Goal: Information Seeking & Learning: Learn about a topic

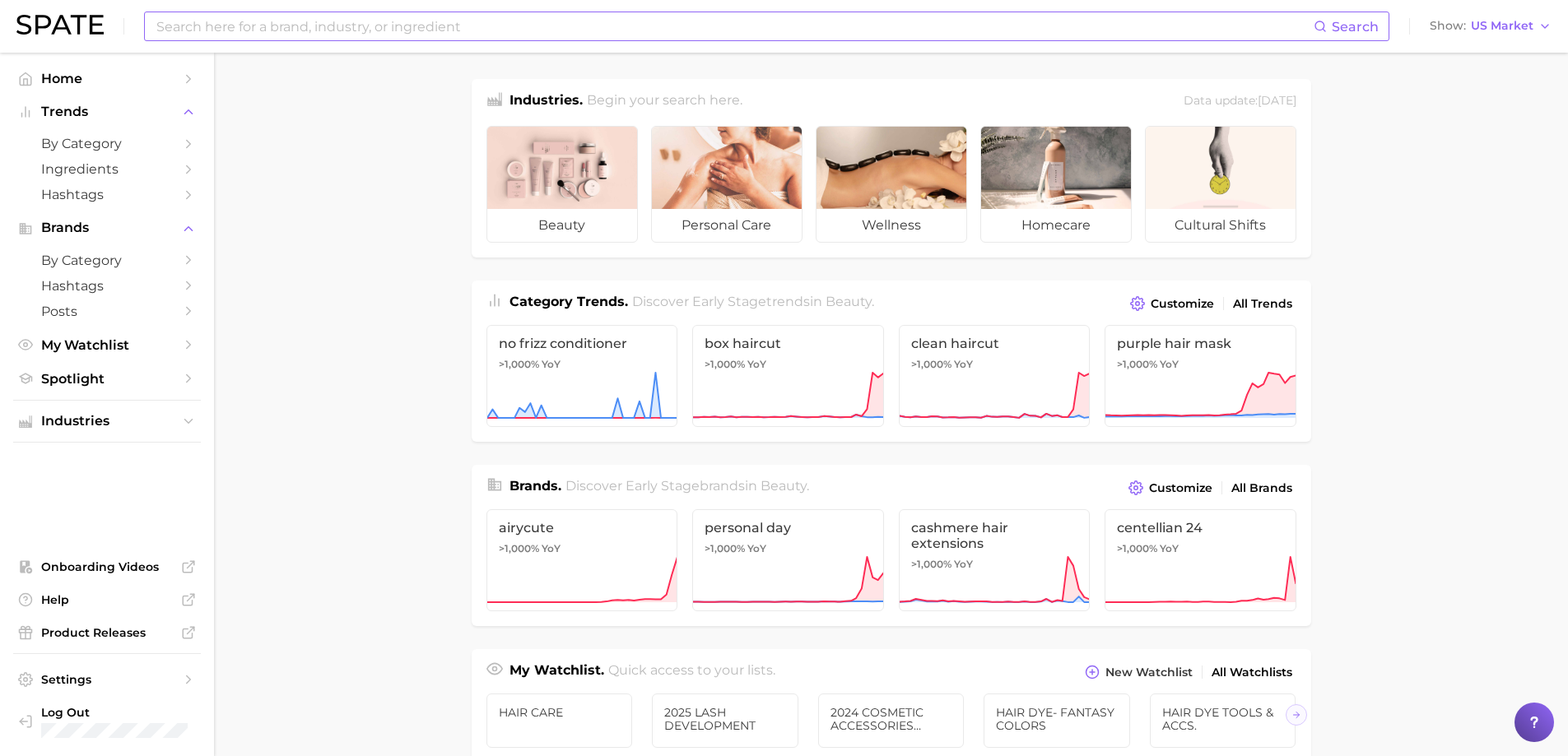
click at [356, 20] on input at bounding box center [734, 26] width 1159 height 28
type input "nail health"
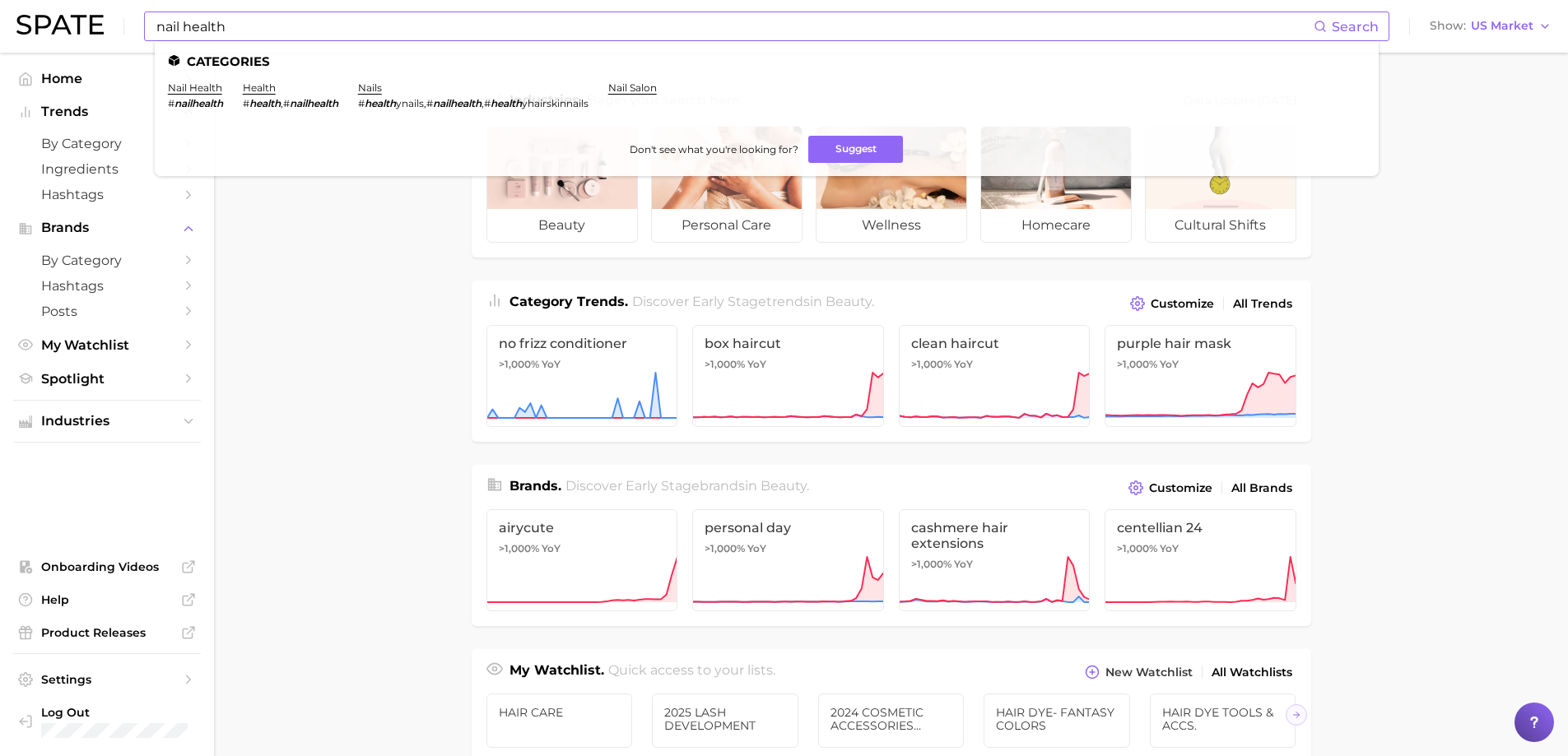
click at [208, 98] on em "nailhealth" at bounding box center [198, 103] width 48 height 13
click at [205, 92] on link "nail health" at bounding box center [195, 88] width 54 height 13
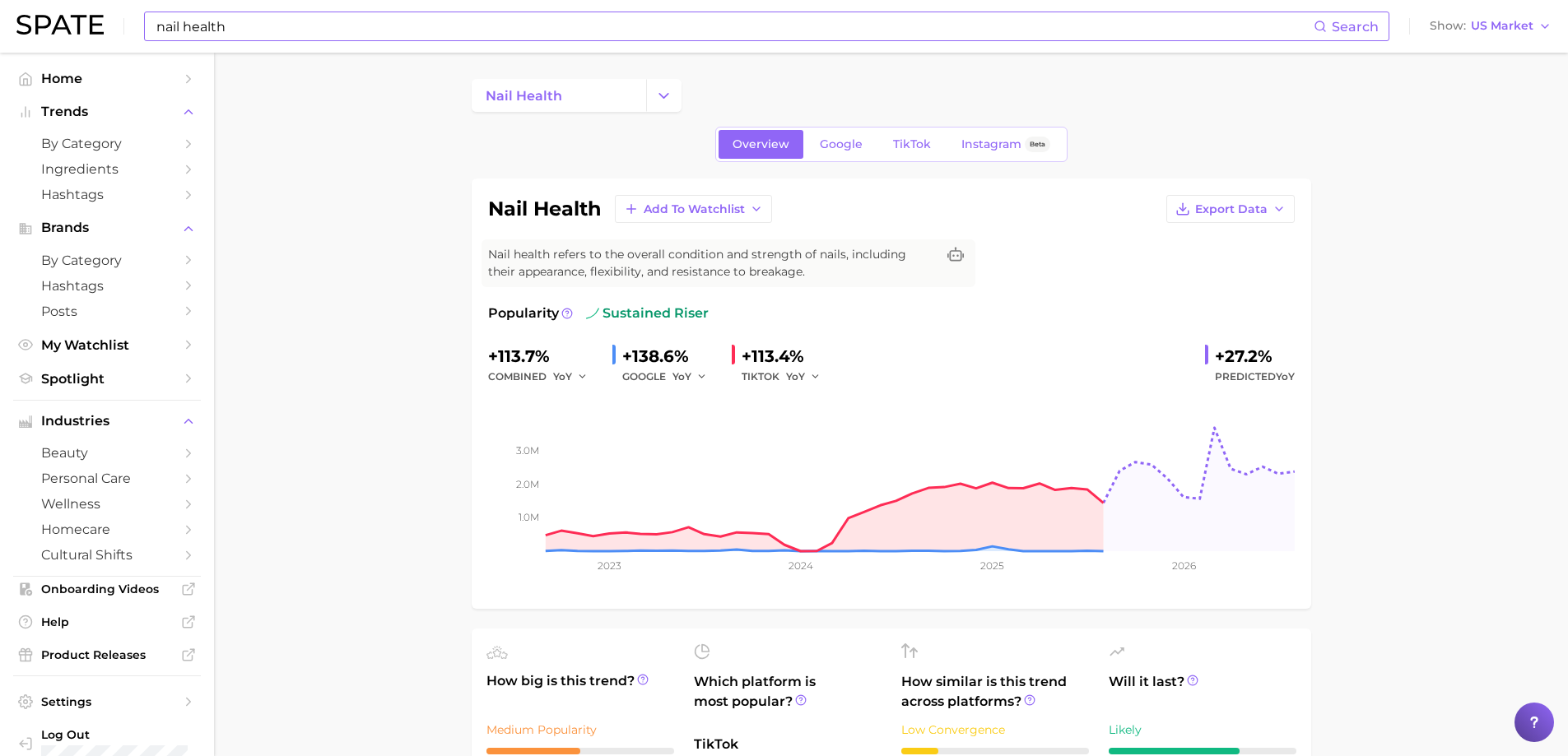
click at [245, 38] on input "nail health" at bounding box center [734, 26] width 1159 height 28
type input "nail treatmemts"
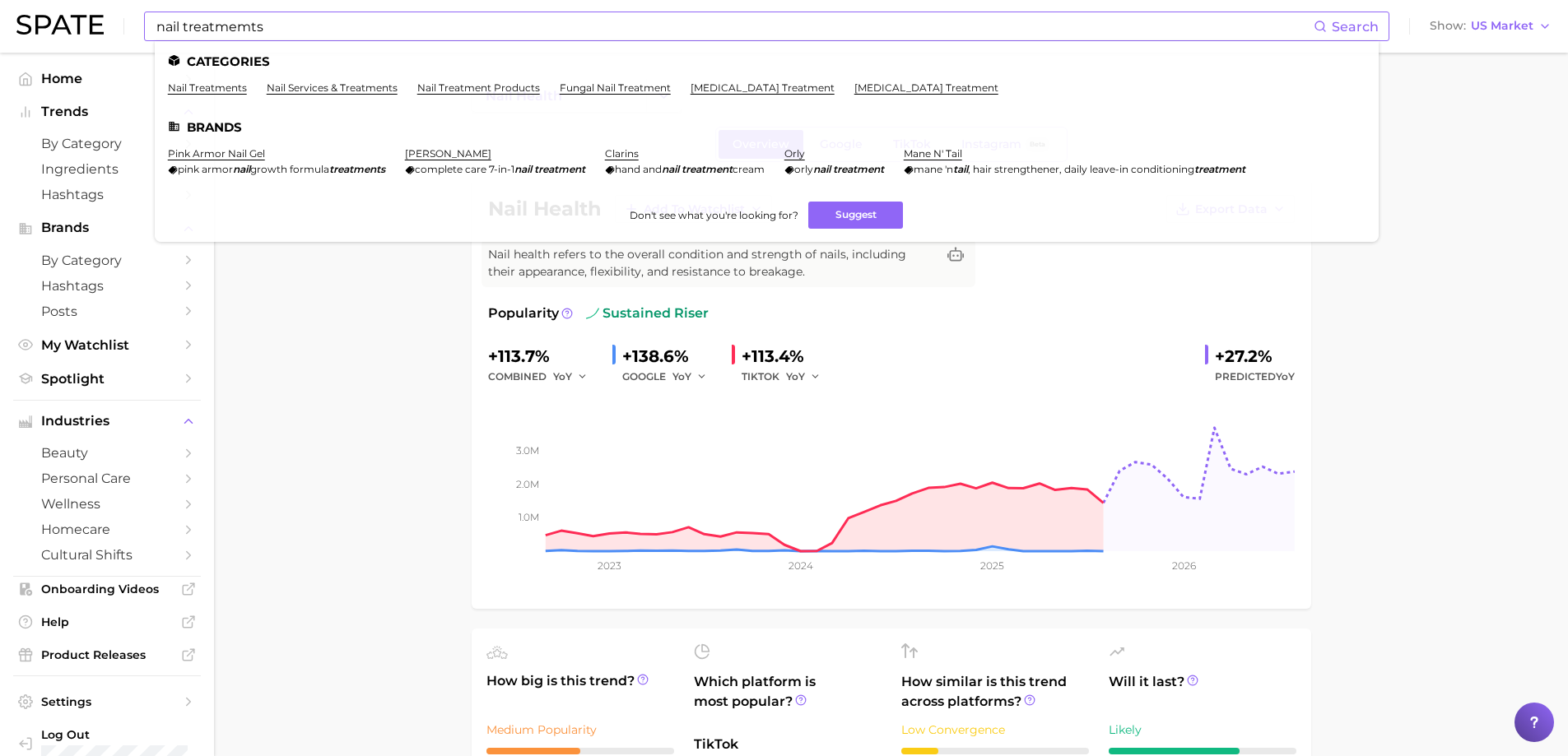
click at [220, 81] on ul "Categories nail treatments nail services & treatments nail treatment products f…" at bounding box center [767, 141] width 1224 height 201
click at [217, 89] on link "nail treatments" at bounding box center [207, 88] width 79 height 13
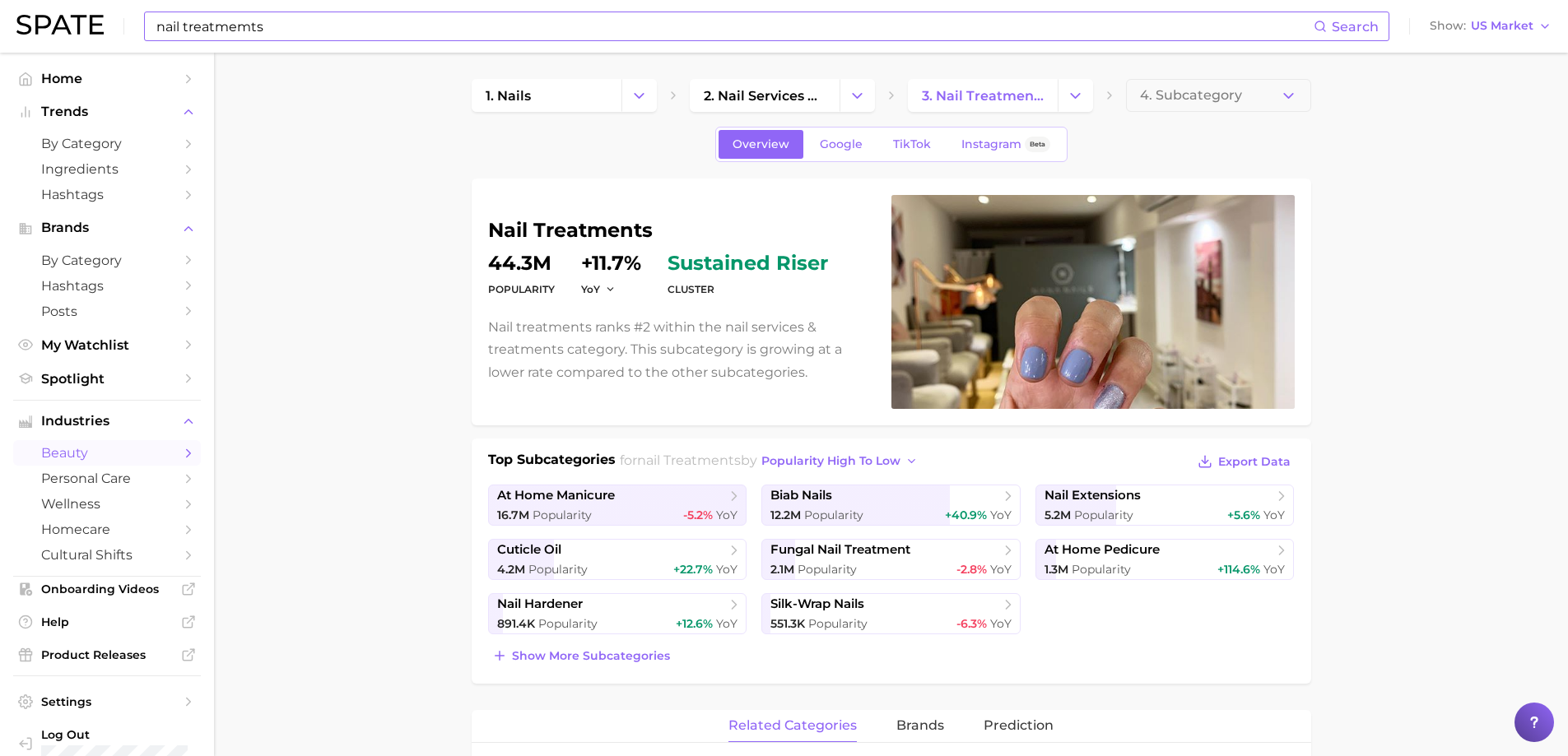
click at [305, 23] on input "nail treatmemts" at bounding box center [734, 26] width 1159 height 28
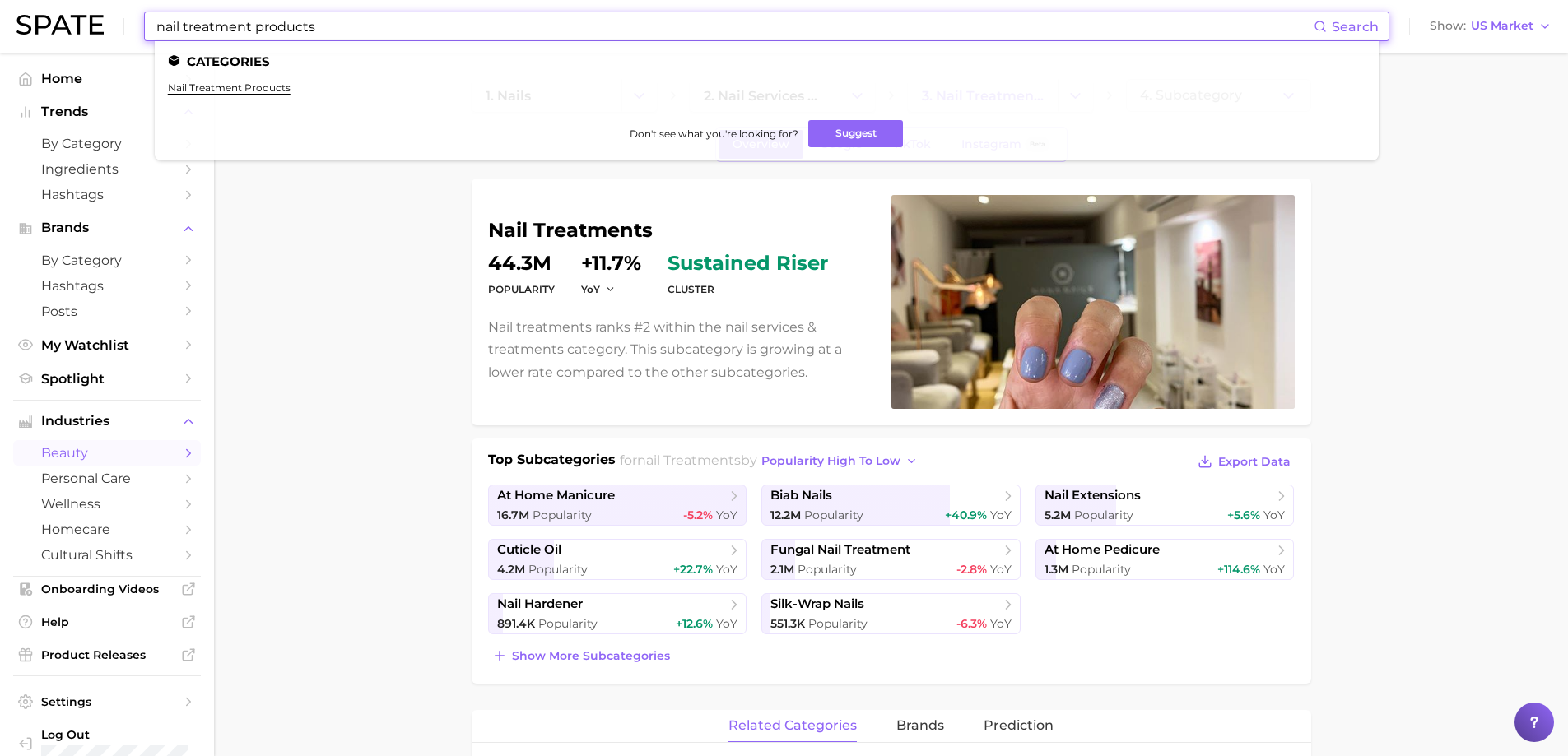
click at [275, 89] on link "nail treatment products" at bounding box center [229, 88] width 123 height 13
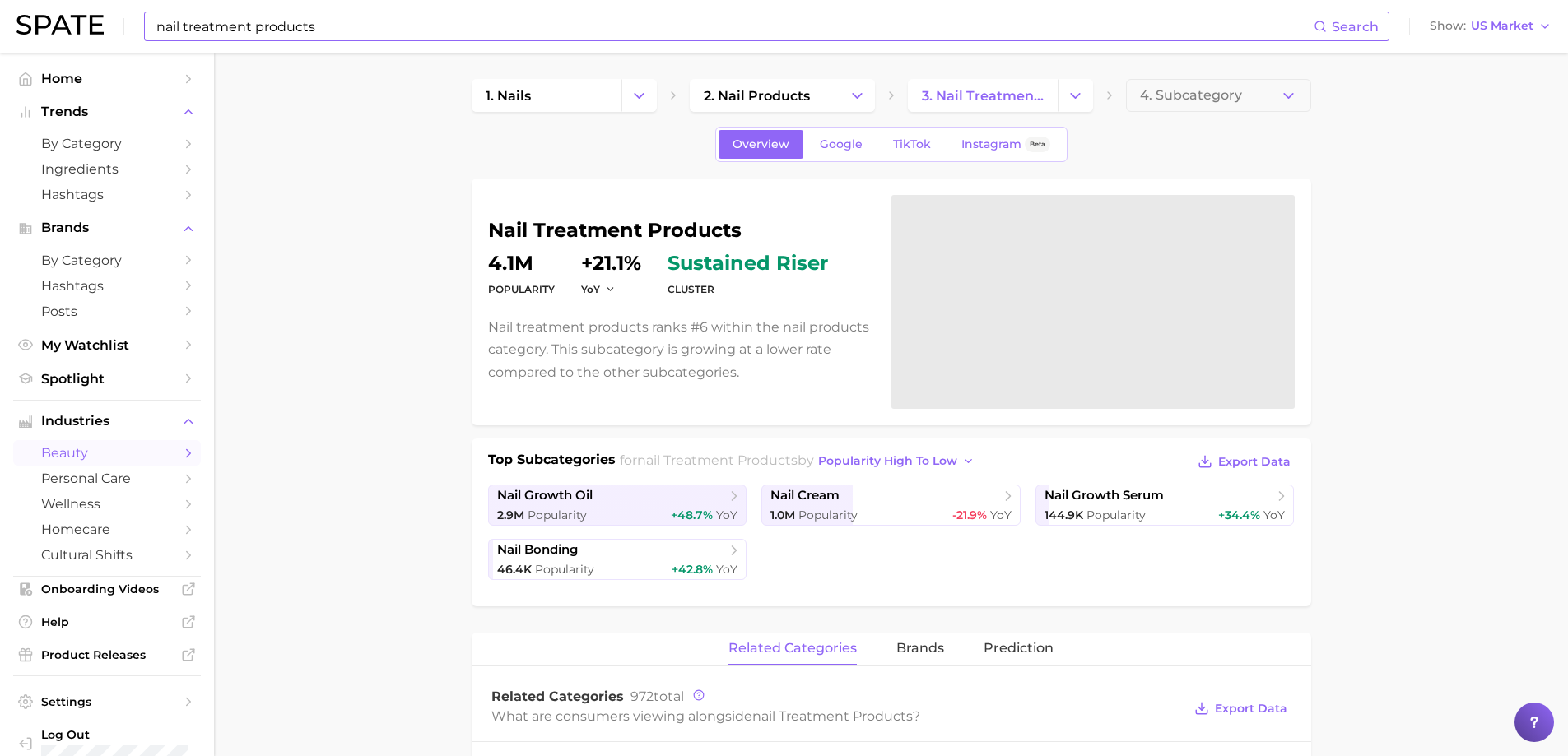
click at [425, 23] on input "nail treatment products" at bounding box center [734, 26] width 1159 height 28
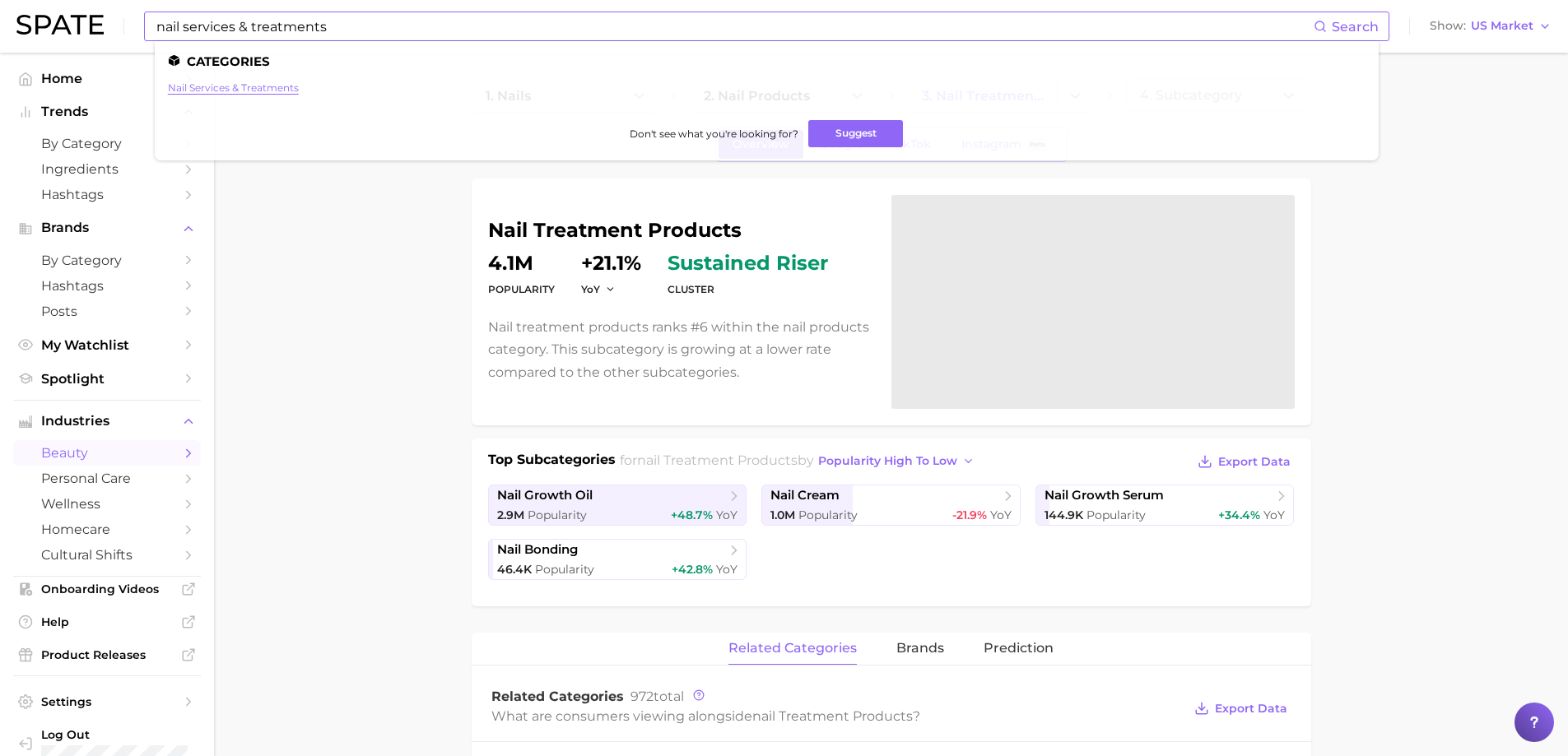
click at [292, 91] on link "nail services & treatments" at bounding box center [233, 88] width 131 height 13
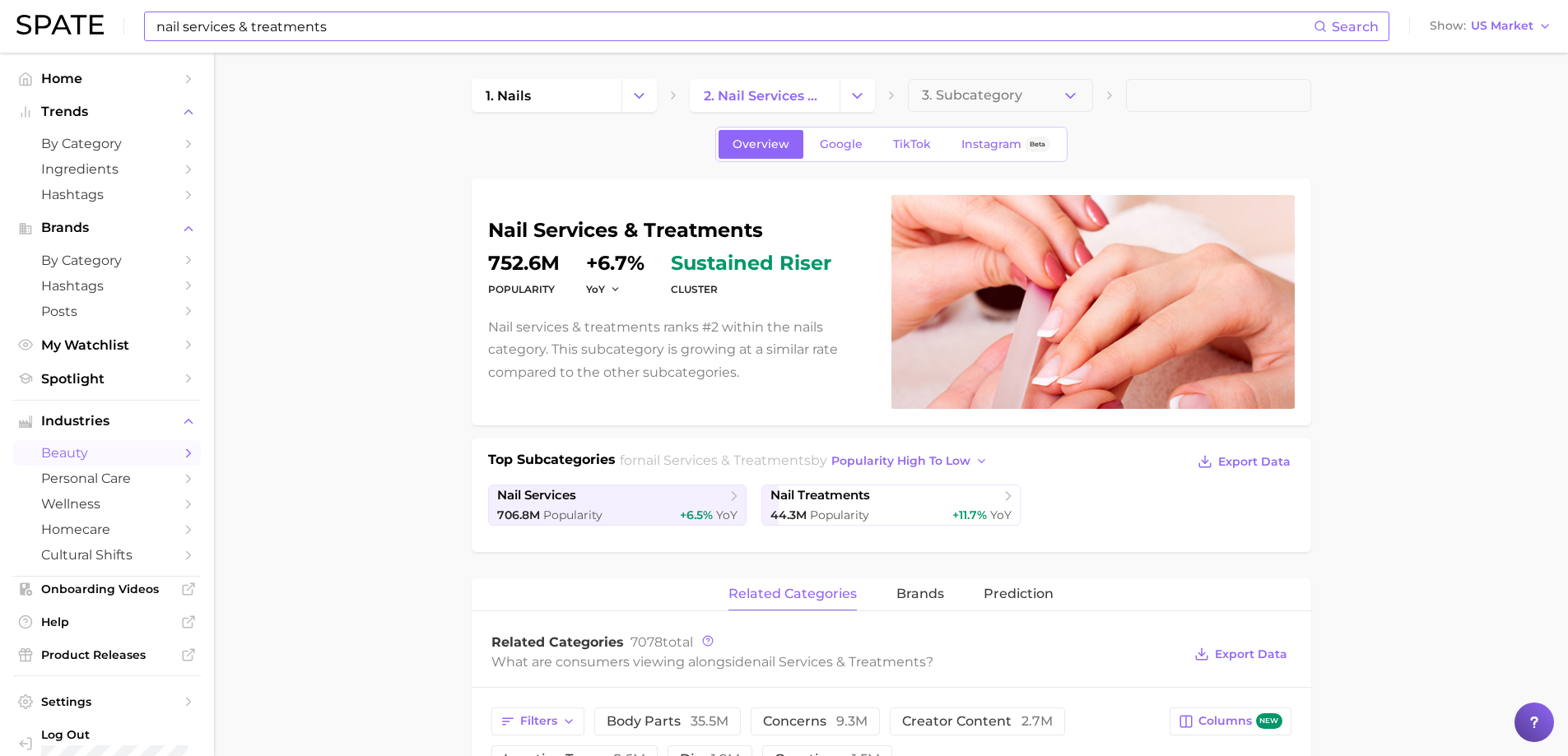
click at [363, 31] on input "nail services & treatments" at bounding box center [734, 26] width 1159 height 28
type input "n"
type input "Seche"
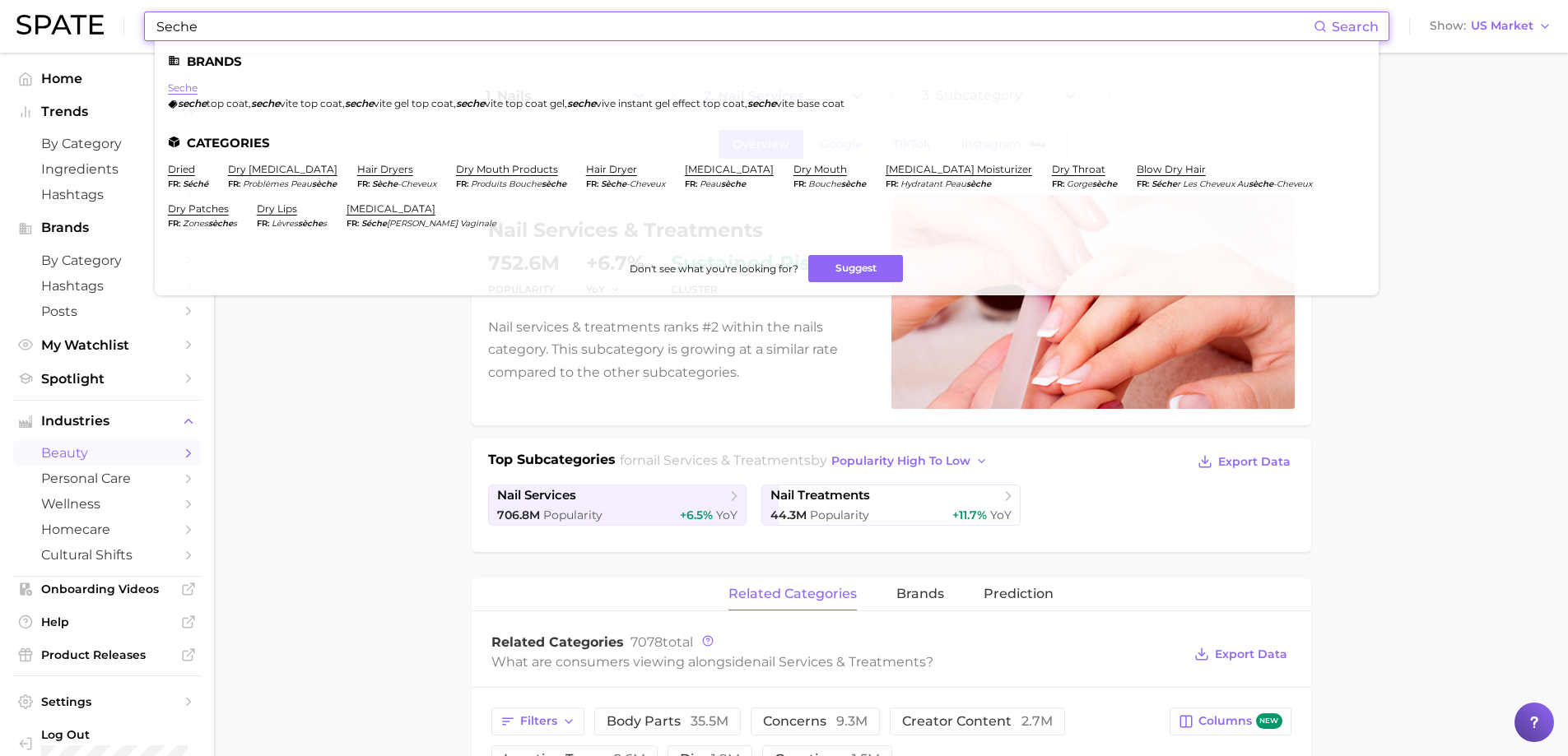
click at [174, 88] on link "seche" at bounding box center [182, 88] width 30 height 13
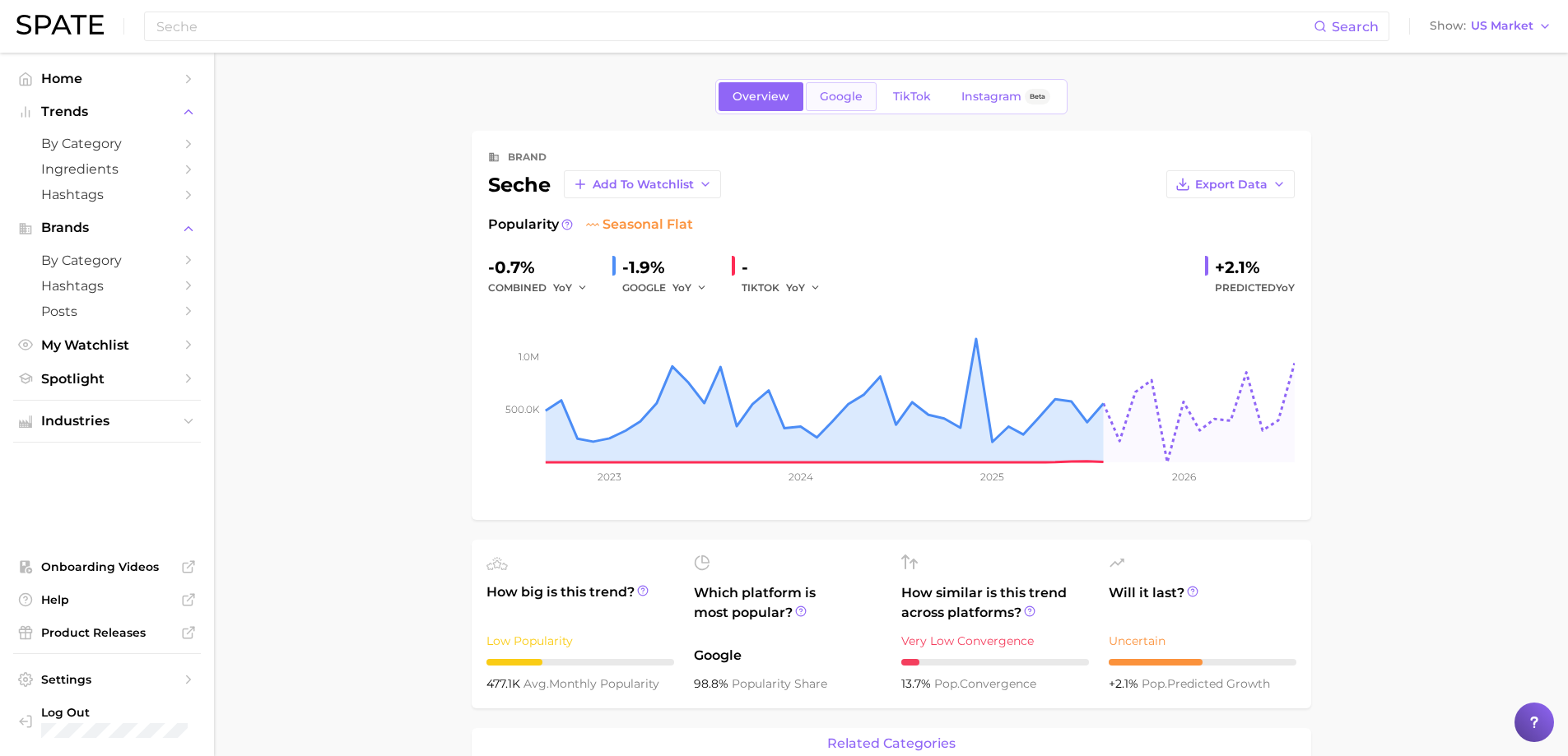
click at [847, 92] on span "Google" at bounding box center [841, 96] width 43 height 14
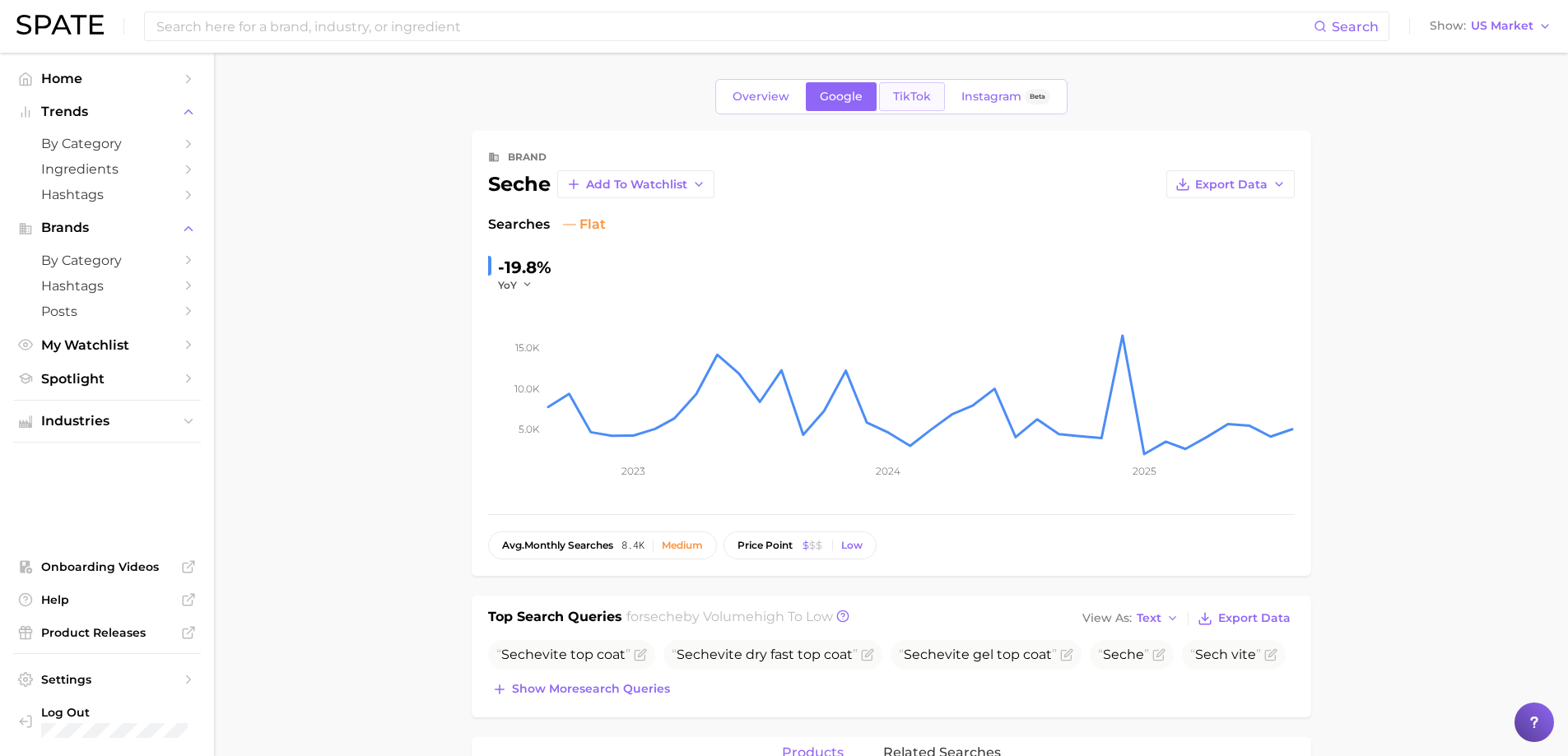
click at [911, 92] on span "TikTok" at bounding box center [912, 96] width 38 height 14
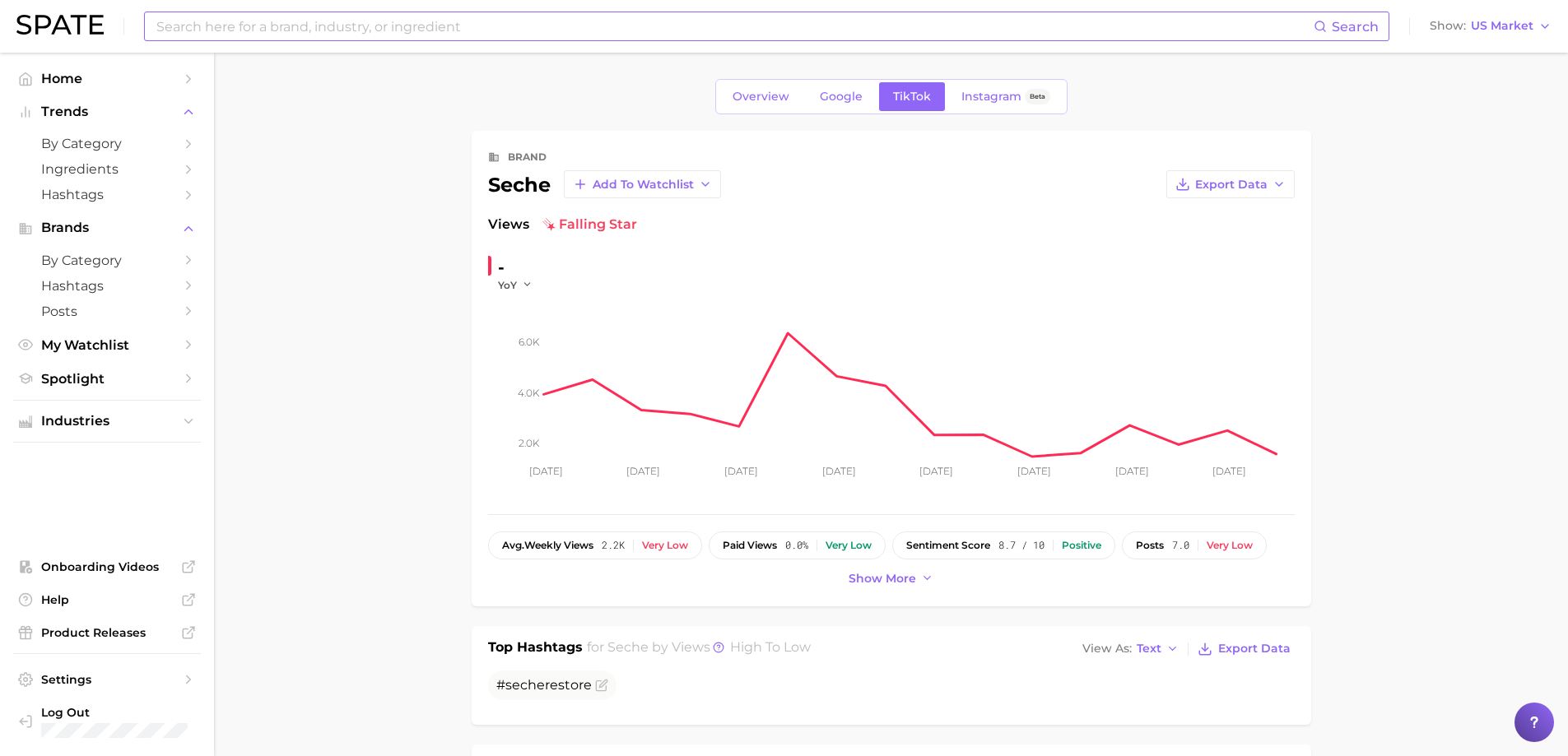
click at [307, 23] on input at bounding box center [734, 26] width 1159 height 28
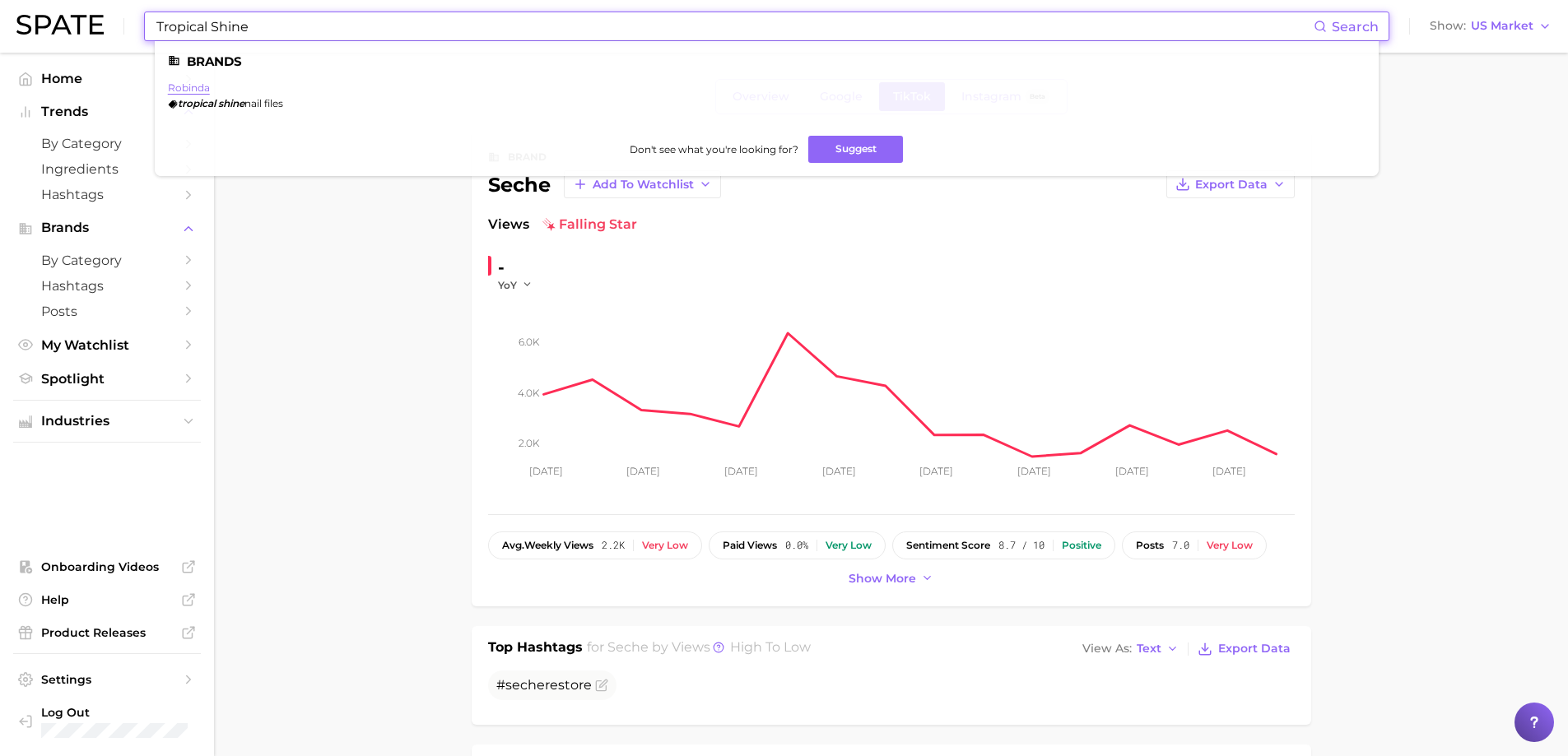
click at [200, 90] on link "robinda" at bounding box center [188, 88] width 42 height 13
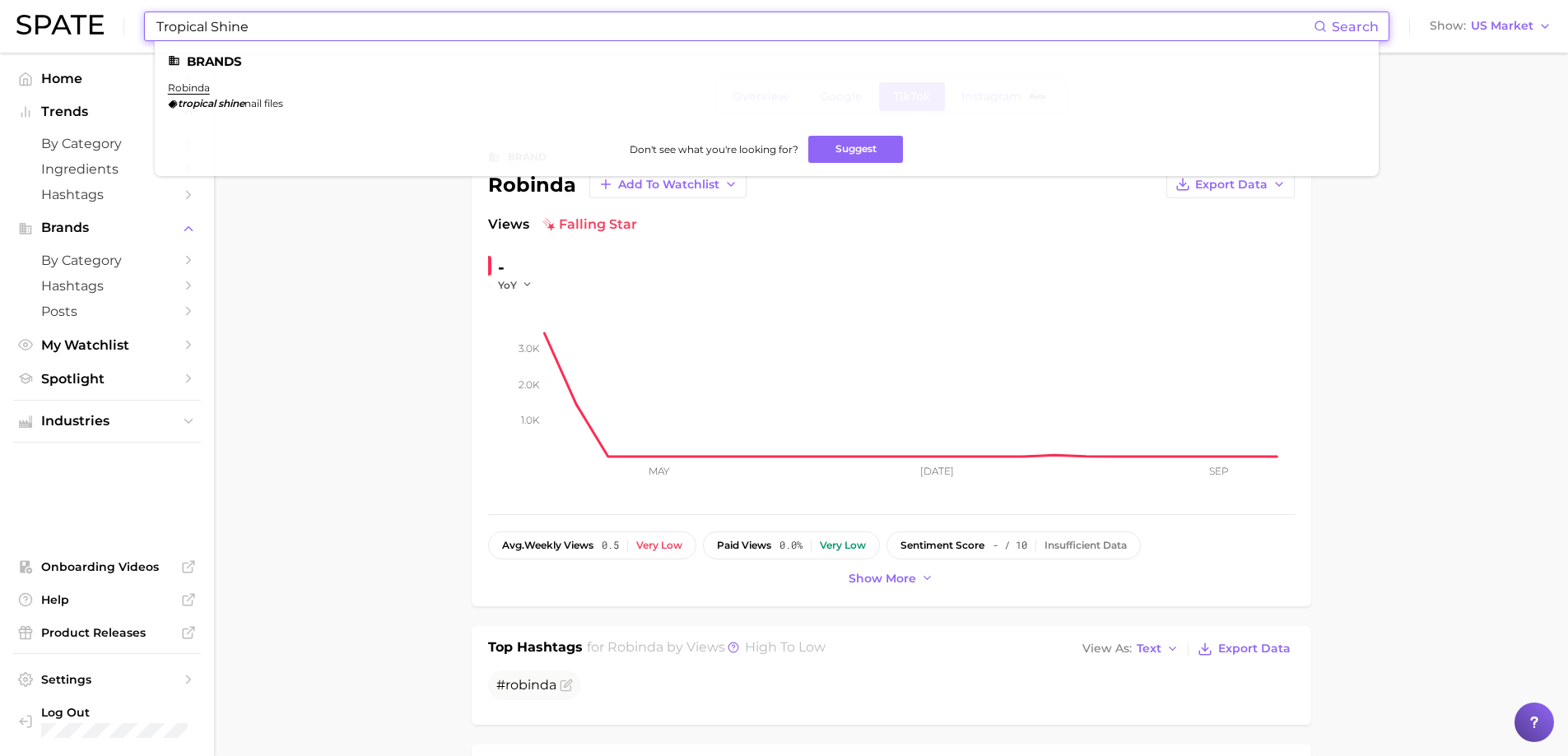
click at [249, 30] on input "Tropical Shine" at bounding box center [734, 26] width 1159 height 28
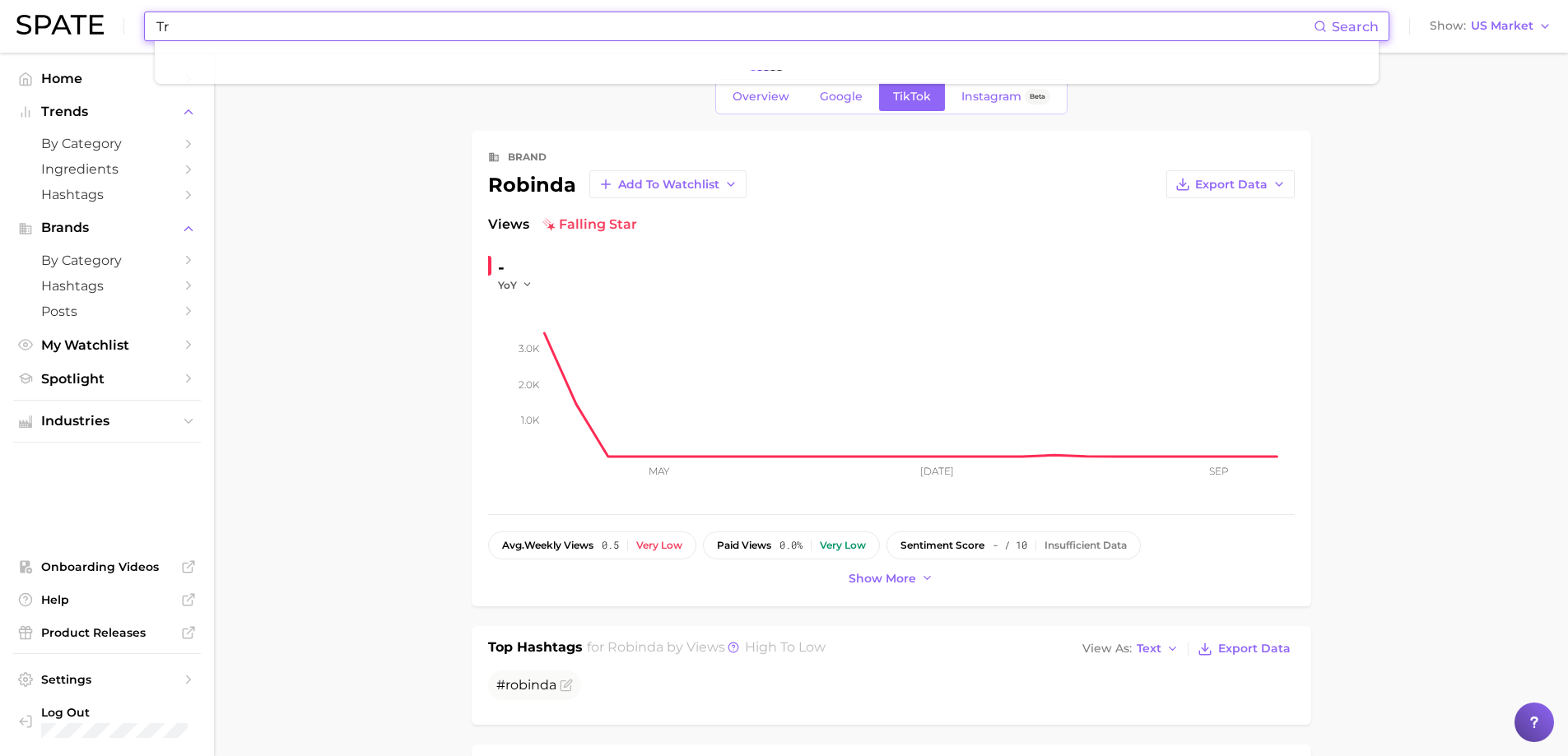
type input "T"
type input "Nail Files"
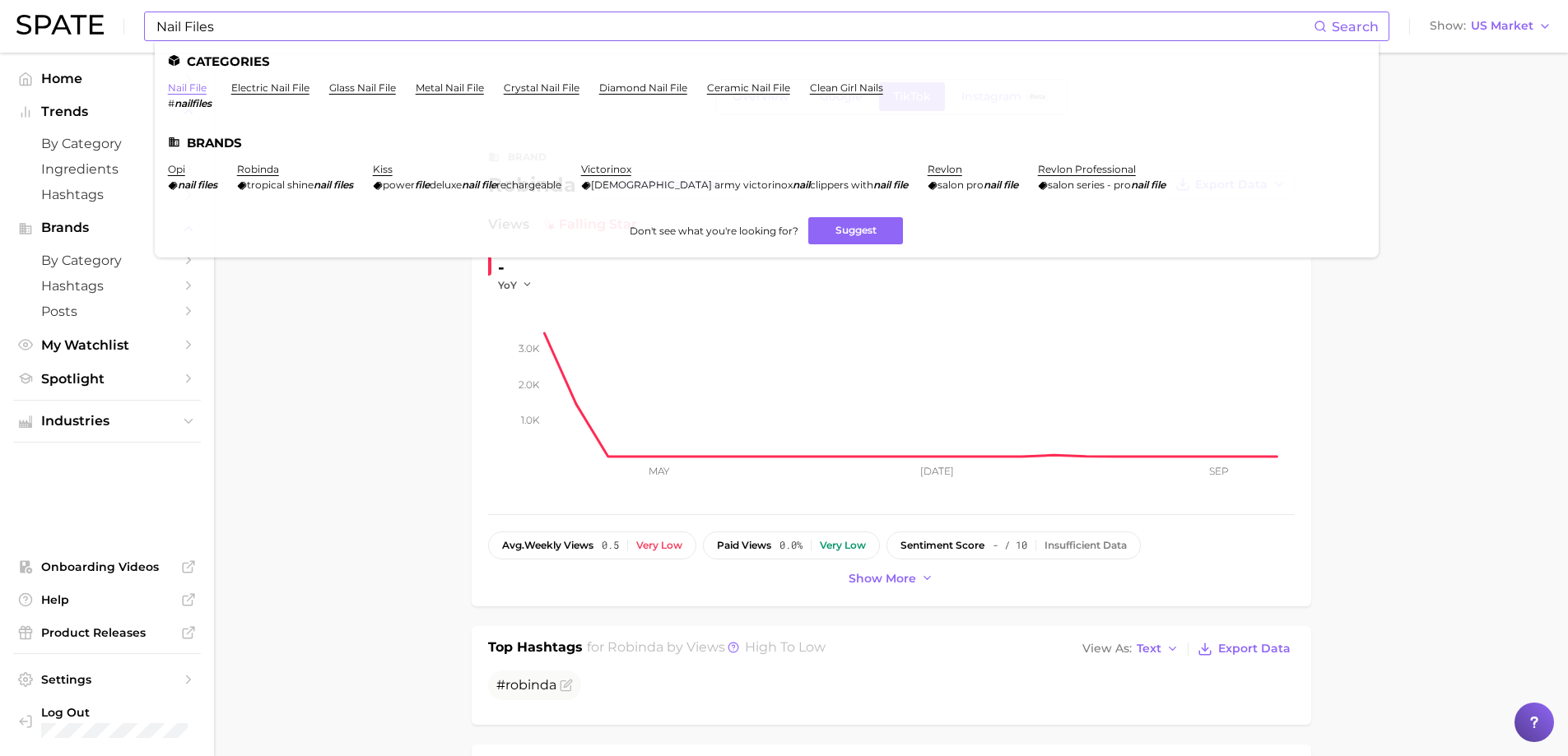
click at [202, 89] on link "nail file" at bounding box center [186, 88] width 38 height 13
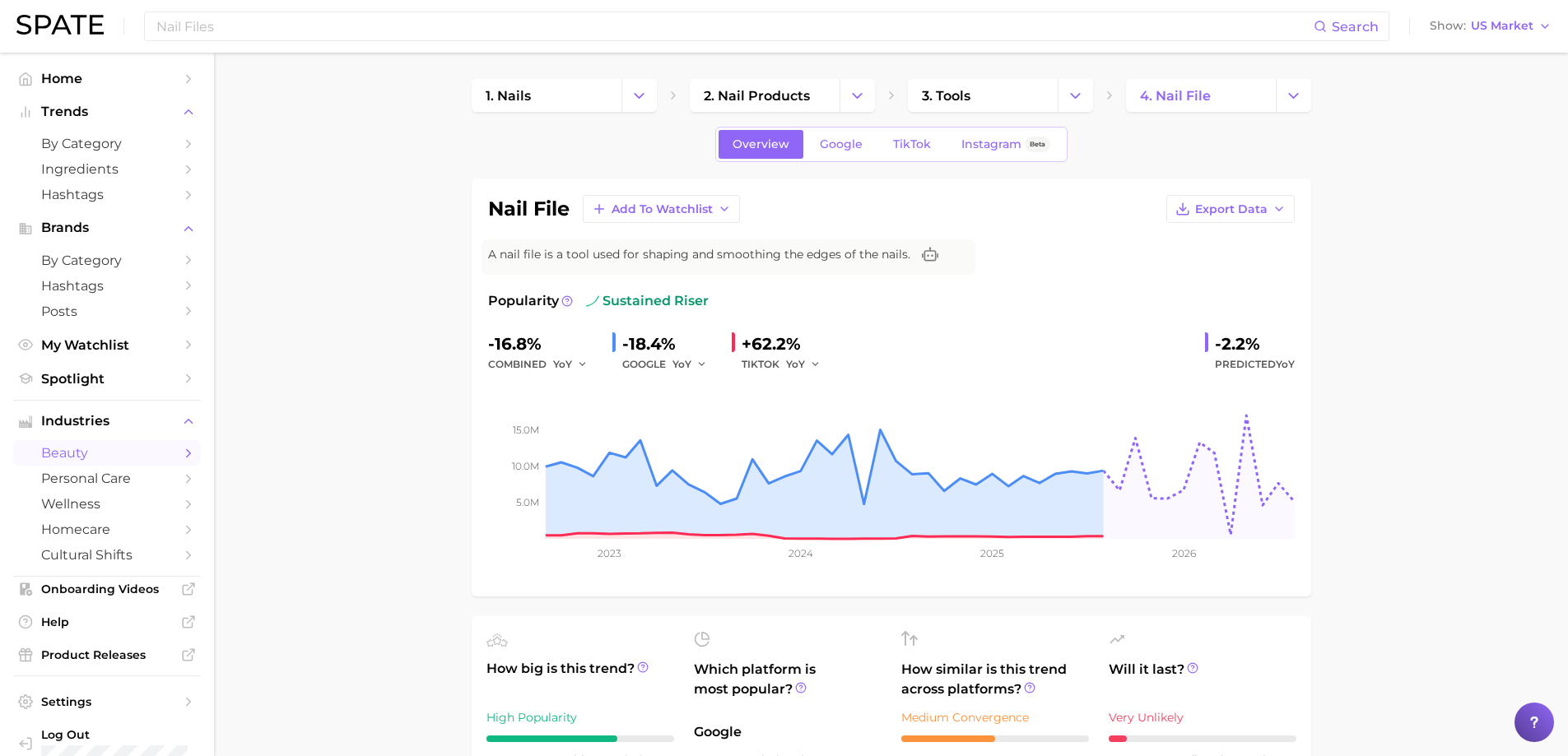
click at [401, 9] on div "Nail Files Search Show US Market" at bounding box center [784, 26] width 1535 height 53
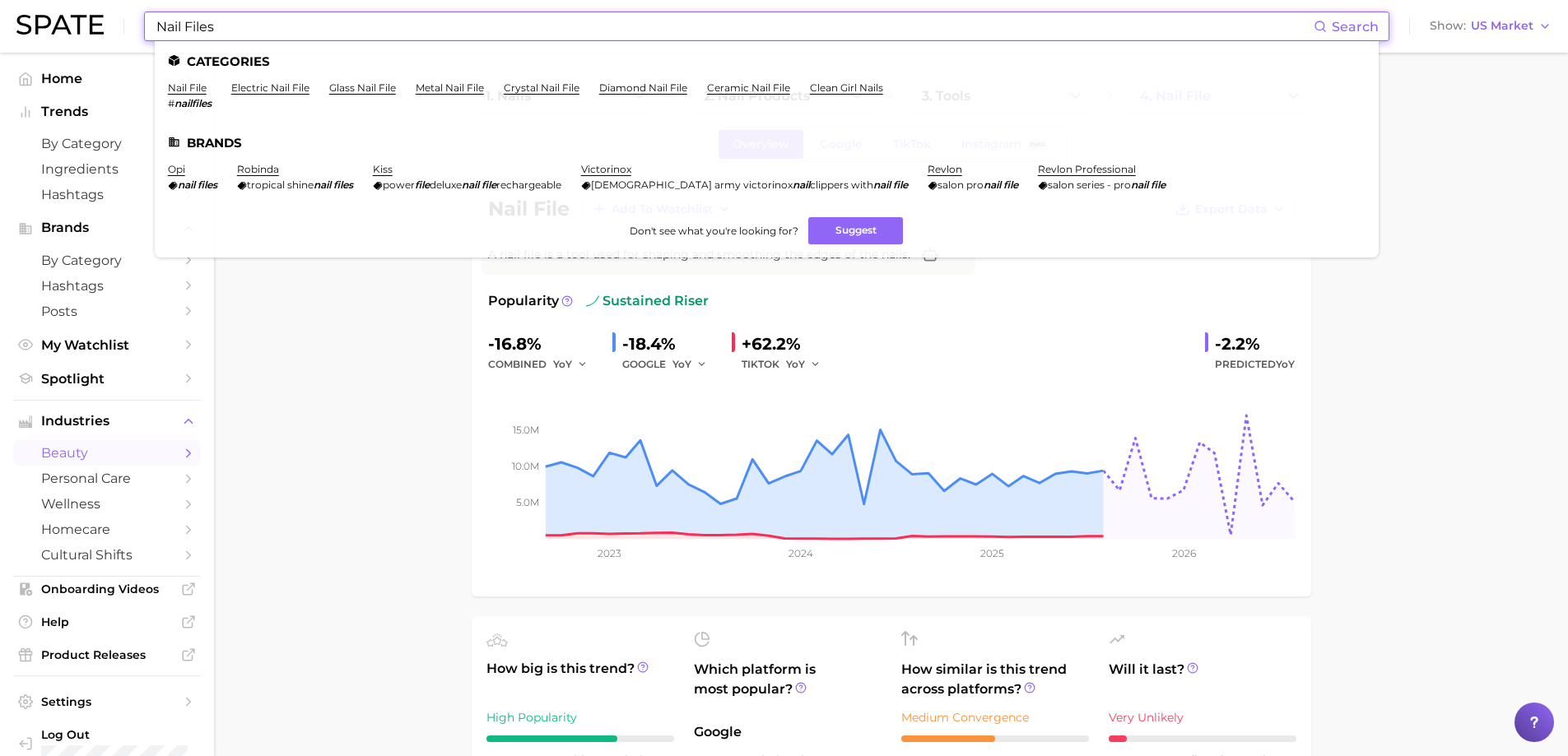
click at [397, 20] on input "Nail Files" at bounding box center [734, 26] width 1159 height 28
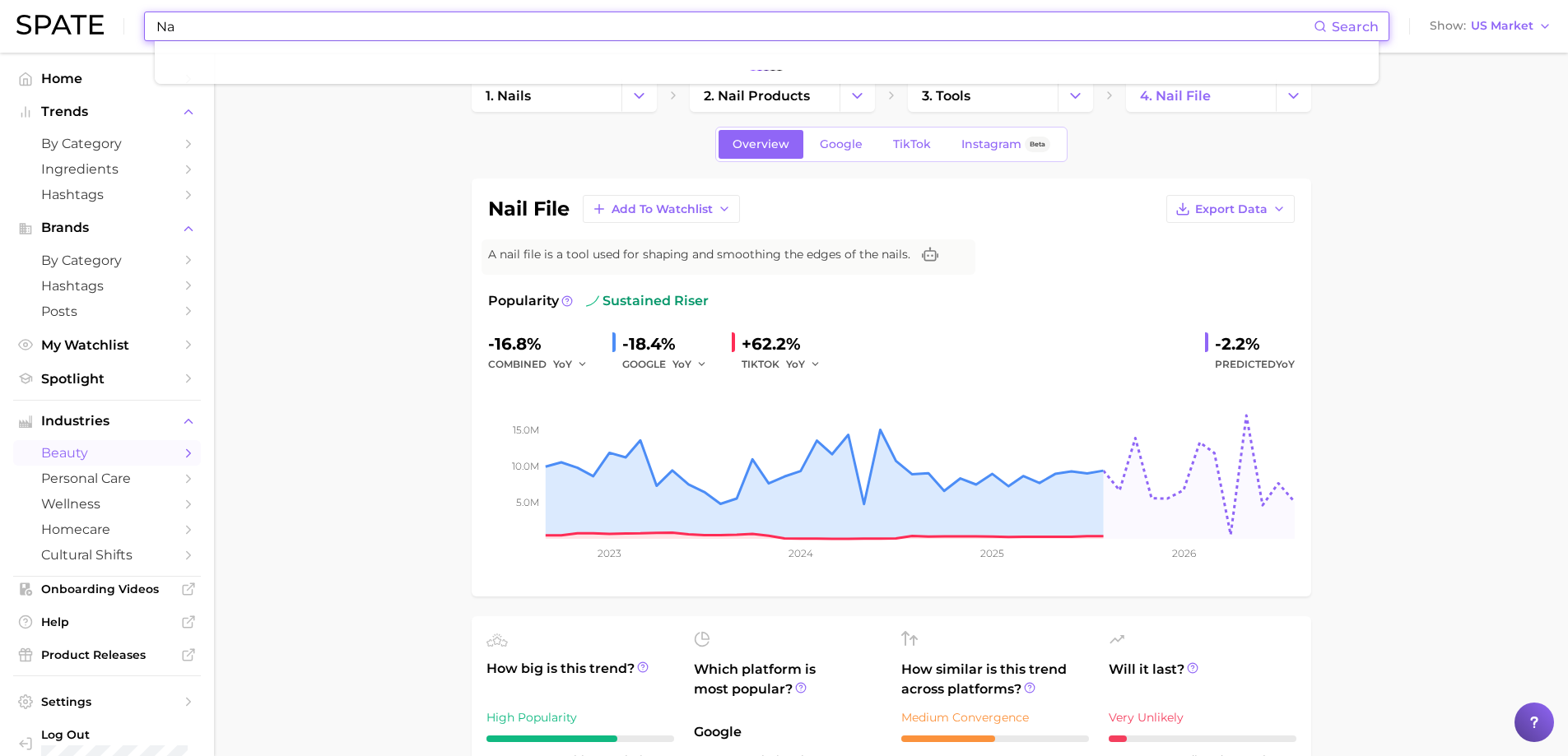
type input "N"
type input "Artificial nail application nail files"
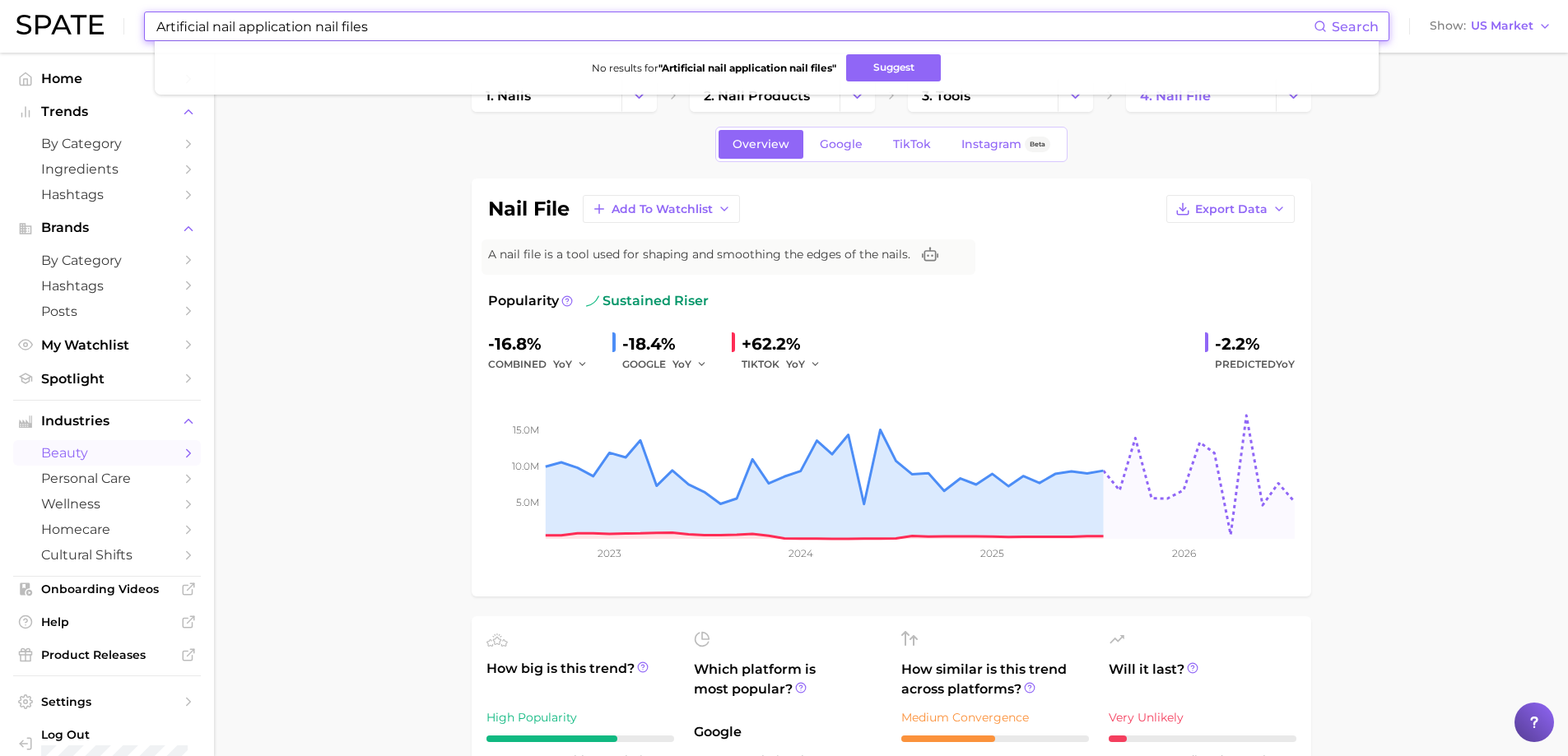
click at [407, 25] on input "Artificial nail application nail files" at bounding box center [734, 26] width 1159 height 28
drag, startPoint x: 419, startPoint y: 25, endPoint x: 140, endPoint y: 17, distance: 279.1
click at [140, 17] on div "Artificial nail application nail files Search No results for " Artificial nail …" at bounding box center [784, 26] width 1535 height 53
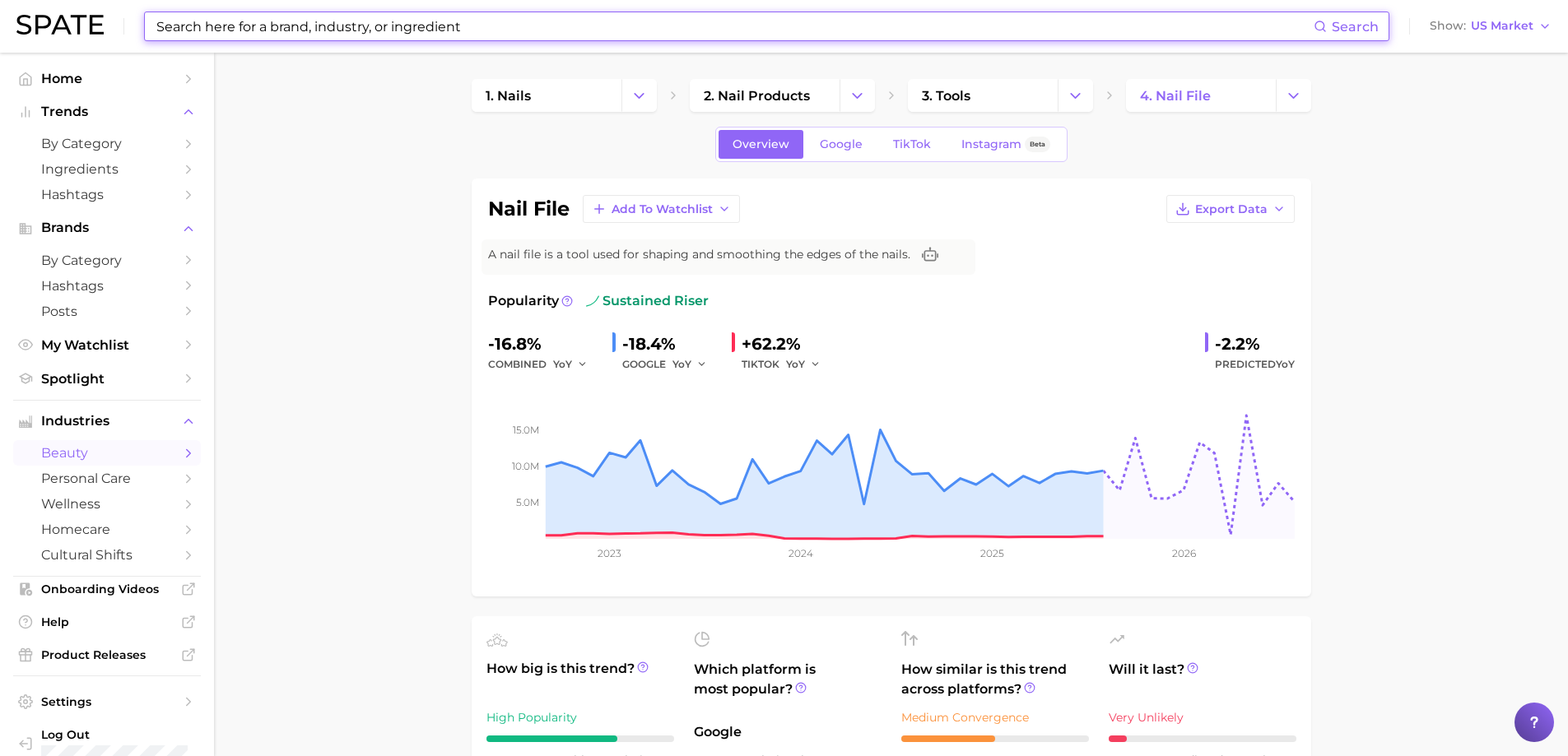
type input "r"
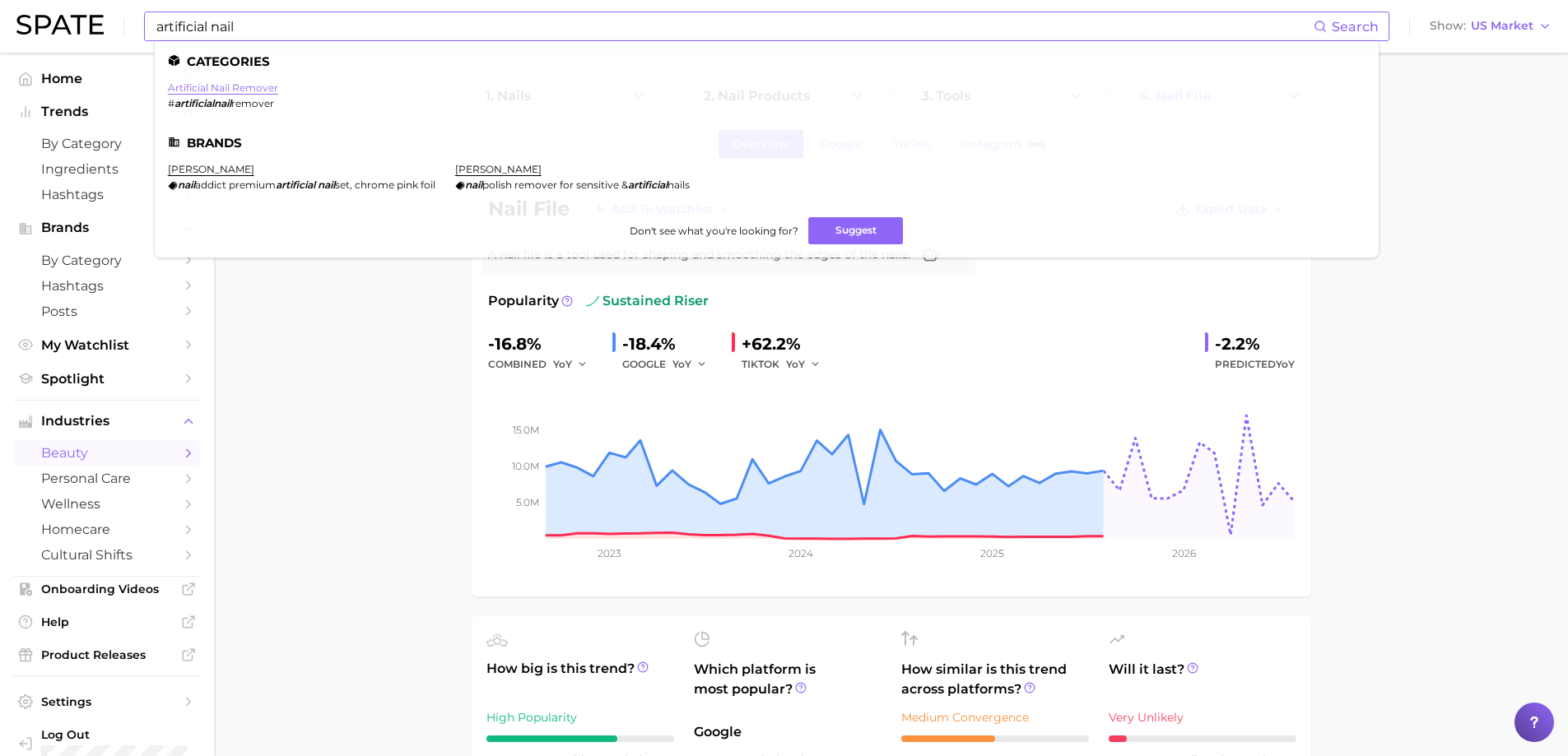
click at [242, 88] on link "artificial nail remover" at bounding box center [223, 88] width 111 height 13
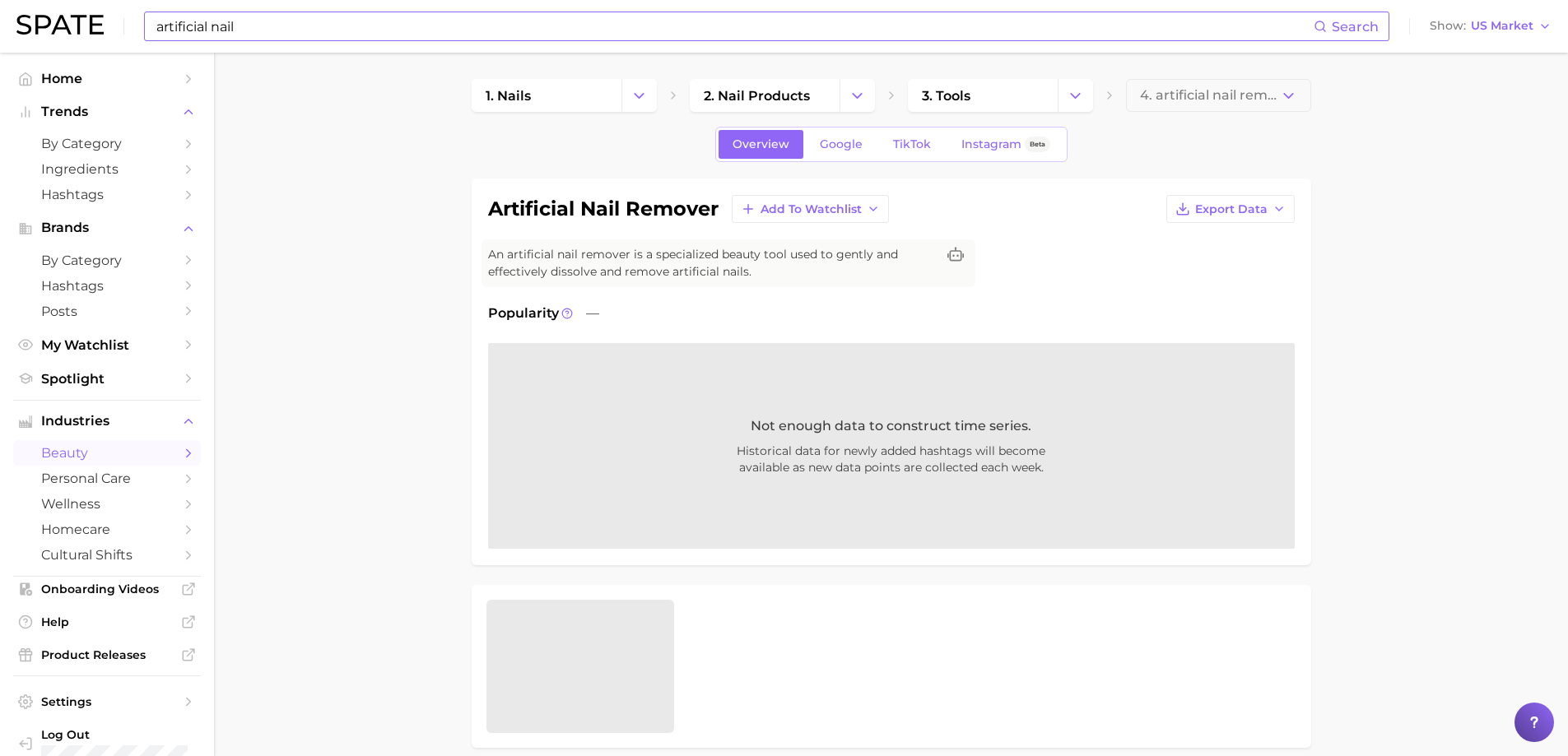
click at [326, 22] on input "artificial nail" at bounding box center [734, 26] width 1159 height 28
type input "a"
type input "nail services"
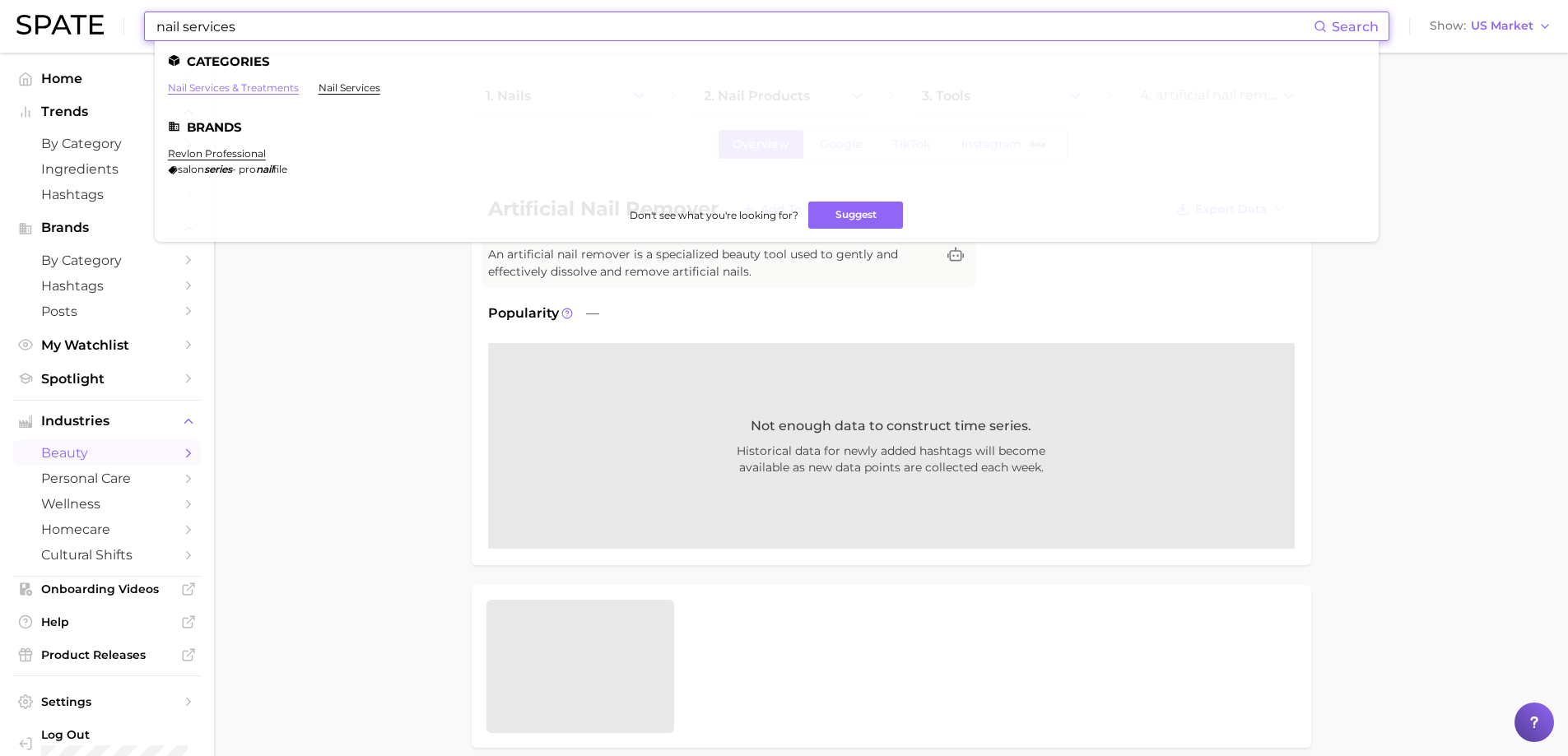
click at [269, 88] on link "nail services & treatments" at bounding box center [233, 88] width 131 height 13
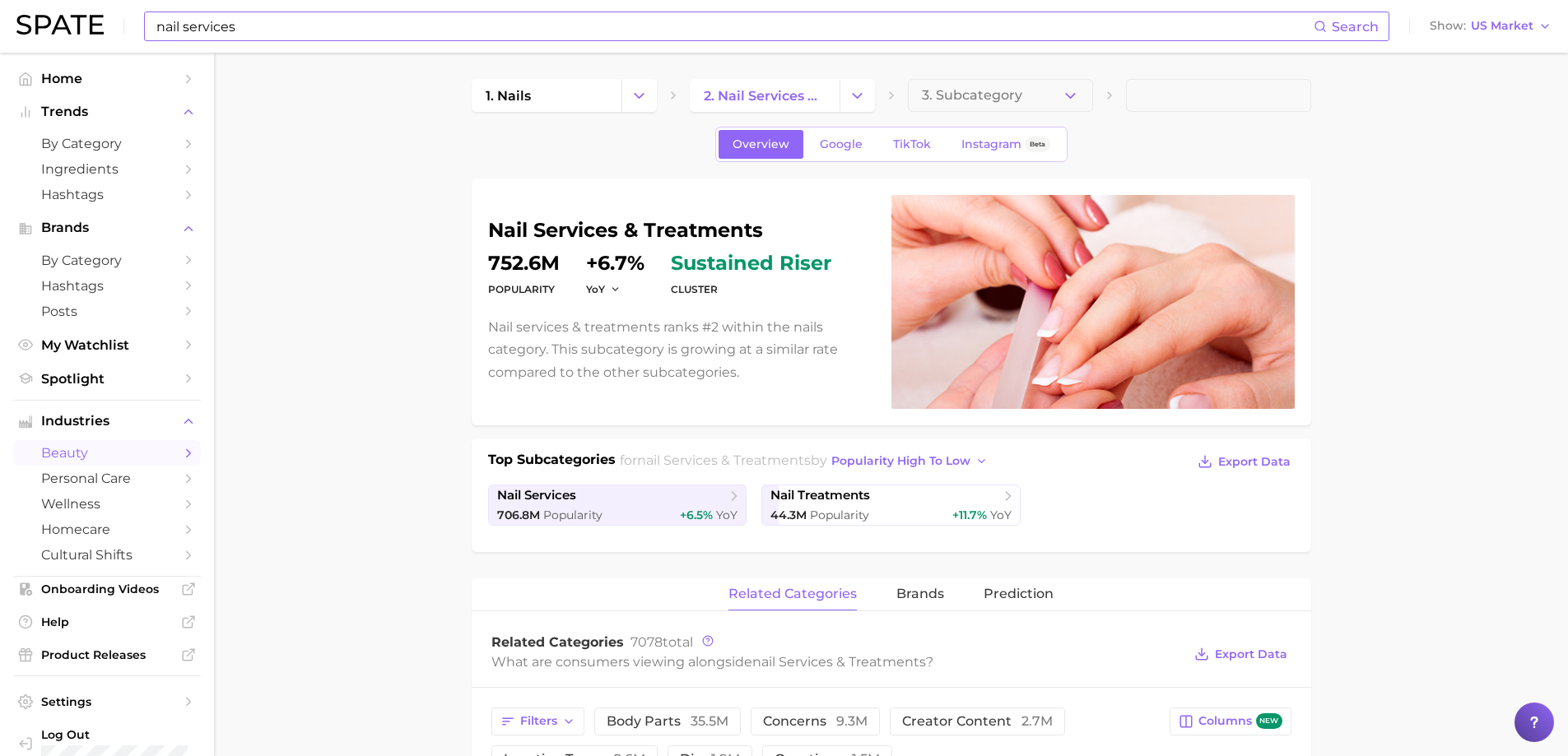
click at [266, 29] on input "nail services" at bounding box center [734, 26] width 1159 height 28
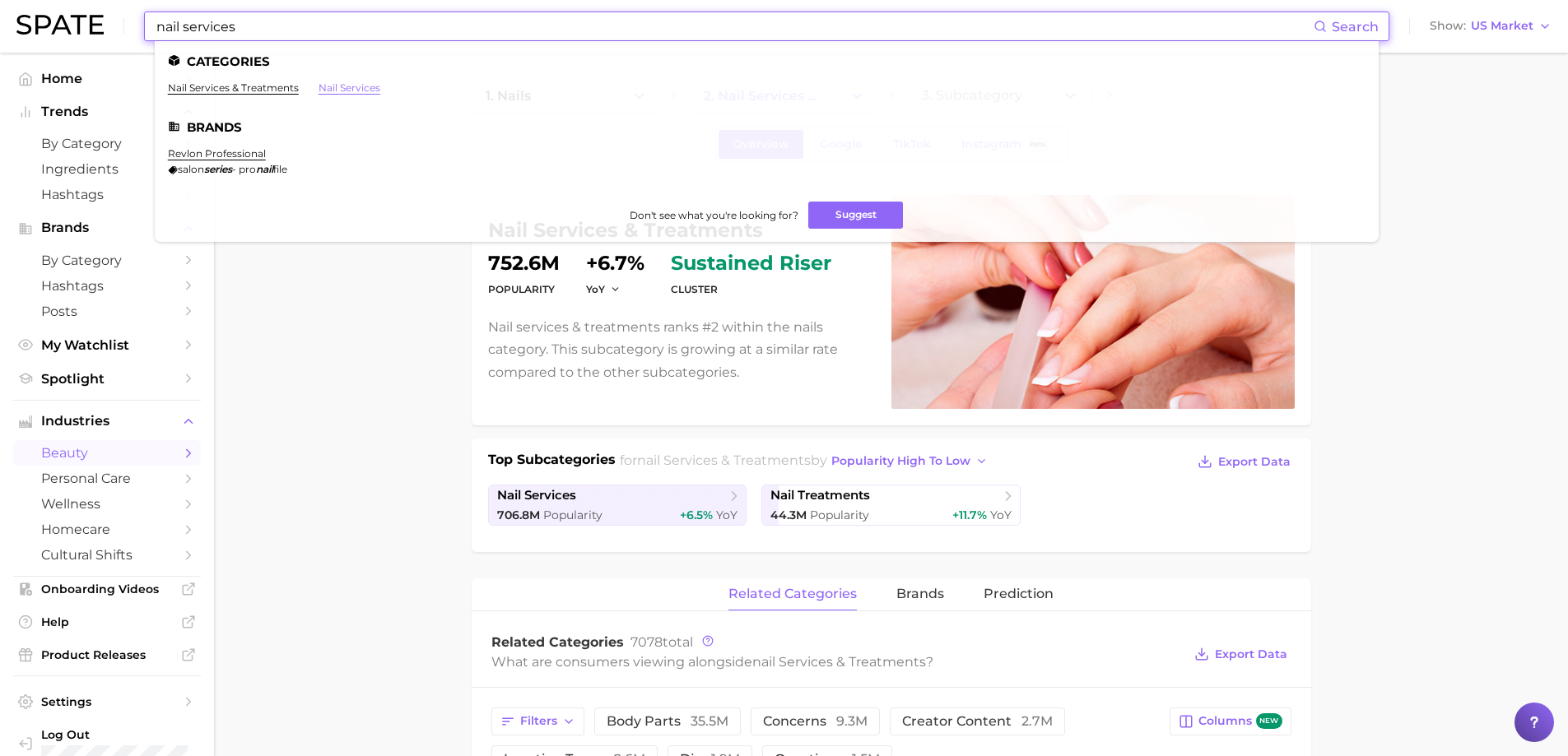
click at [355, 89] on link "nail services" at bounding box center [349, 88] width 62 height 13
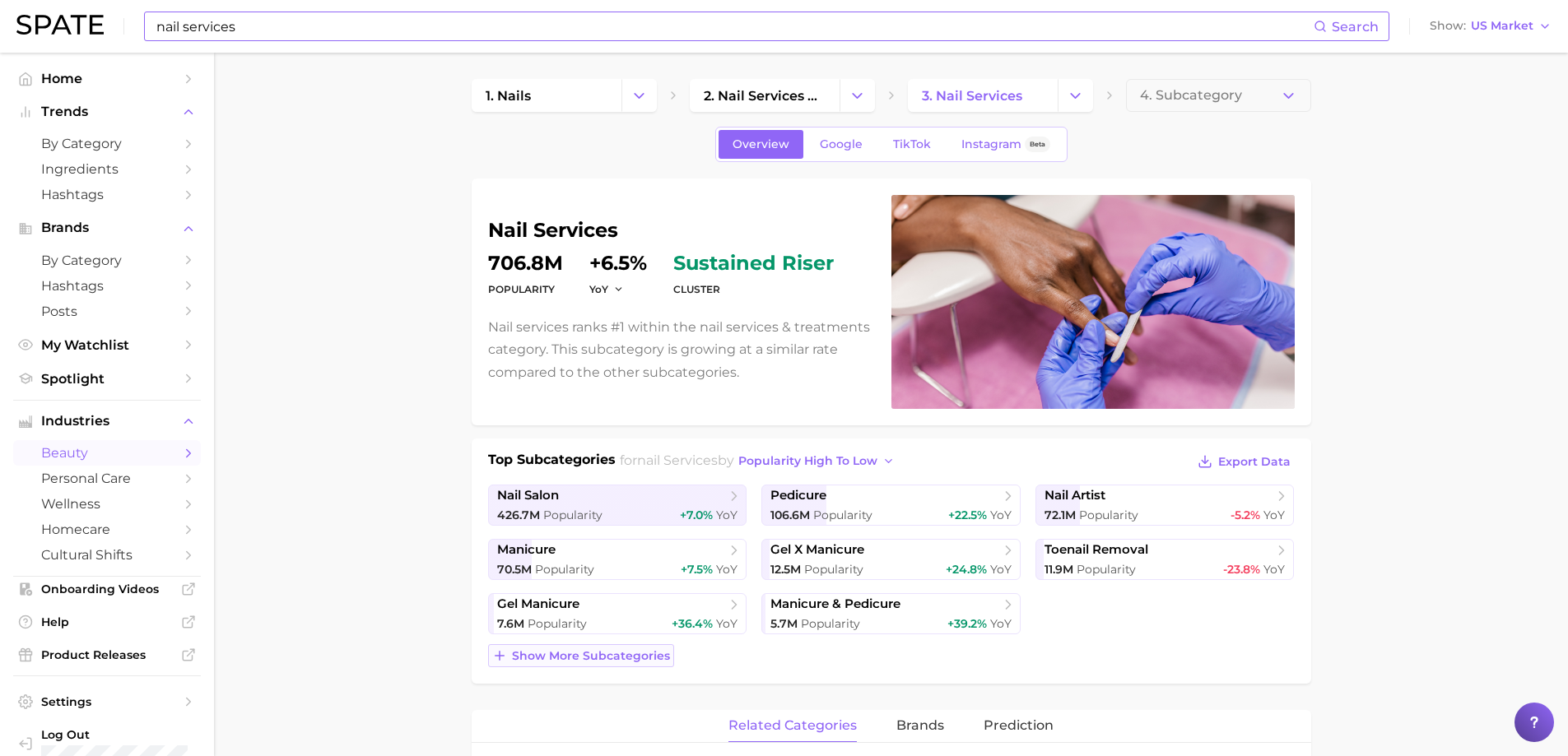
click at [654, 524] on span "Show more subcategories" at bounding box center [591, 656] width 158 height 14
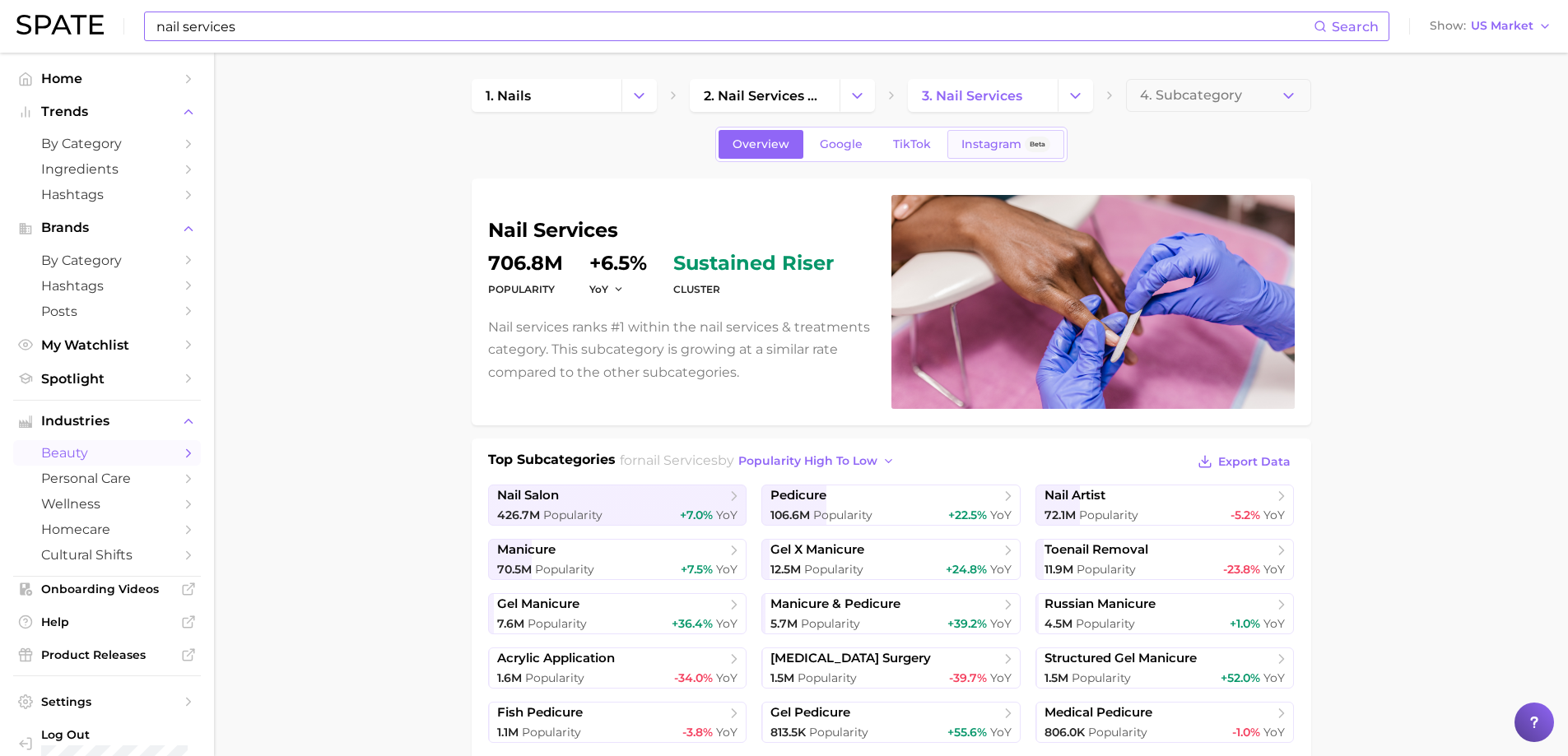
click at [972, 146] on span "Instagram" at bounding box center [991, 145] width 60 height 14
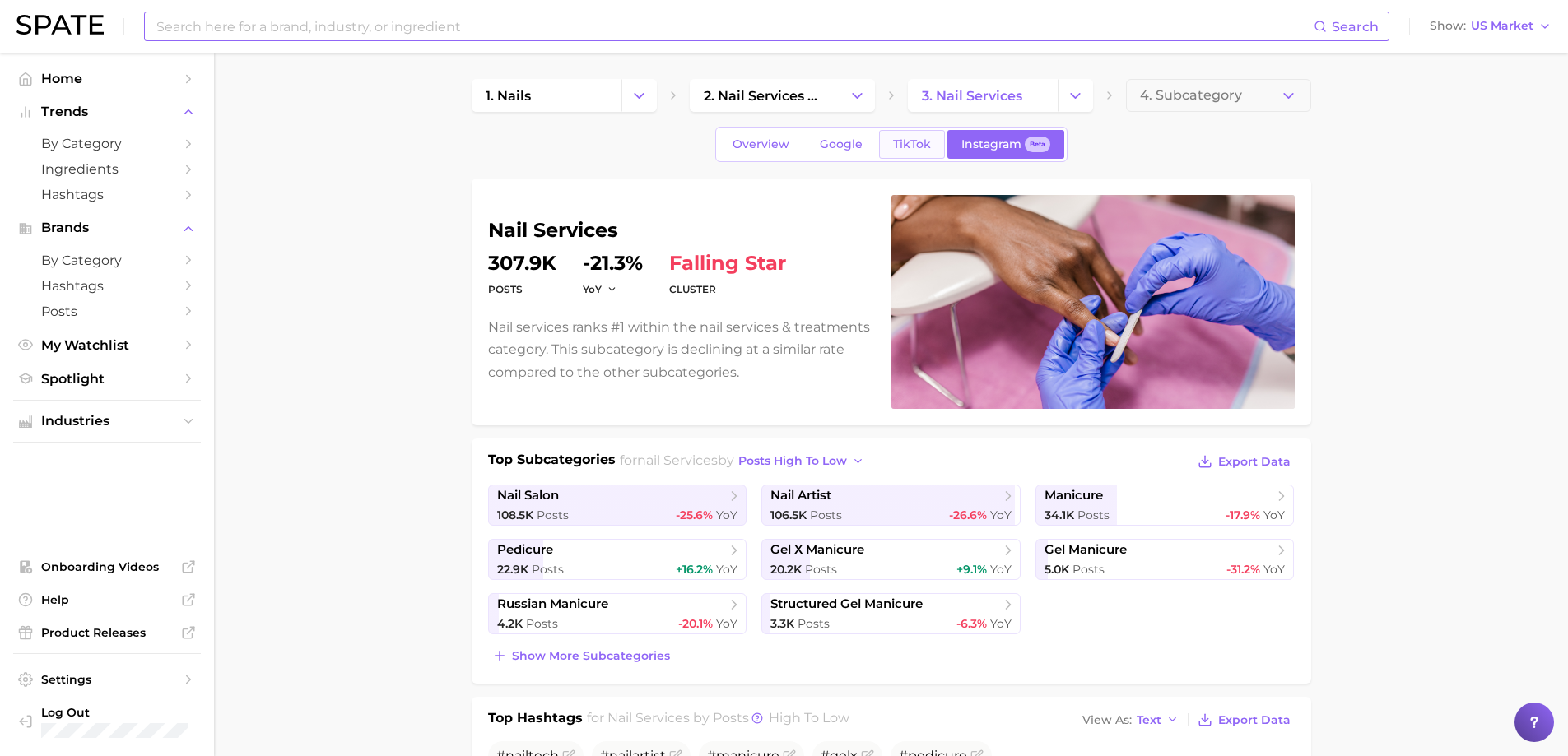
click at [917, 133] on link "TikTok" at bounding box center [911, 145] width 66 height 29
